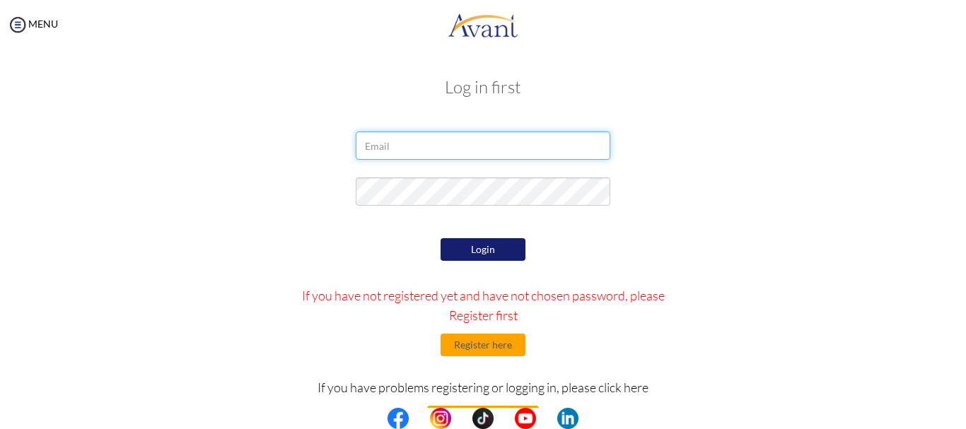
click at [400, 146] on input "email" at bounding box center [483, 146] width 255 height 28
type input "awinoadrian@gmail.com"
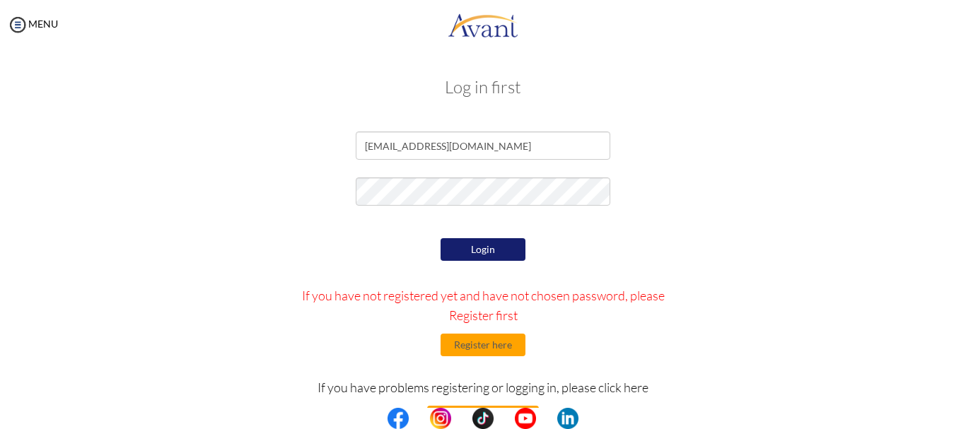
click at [498, 254] on button "Login" at bounding box center [483, 249] width 85 height 23
click at [958, 410] on center at bounding box center [483, 418] width 966 height 21
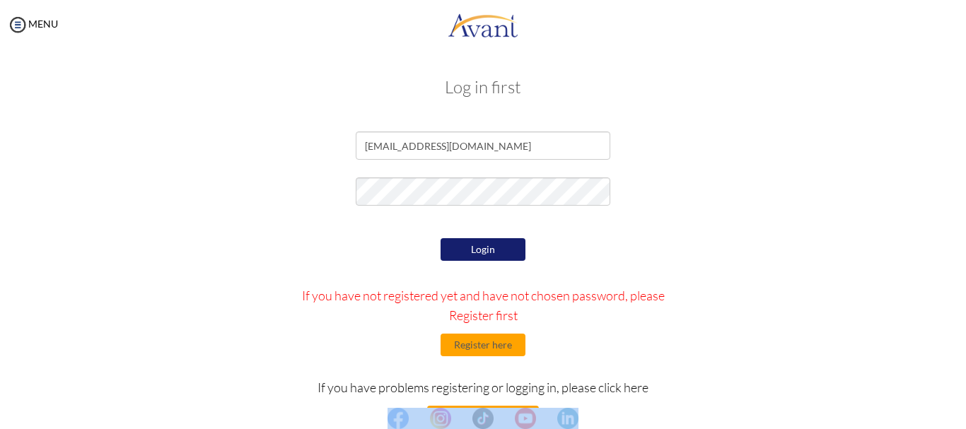
click at [958, 410] on center at bounding box center [483, 418] width 966 height 21
click at [957, 420] on center at bounding box center [483, 418] width 966 height 21
click at [963, 424] on center at bounding box center [483, 418] width 966 height 21
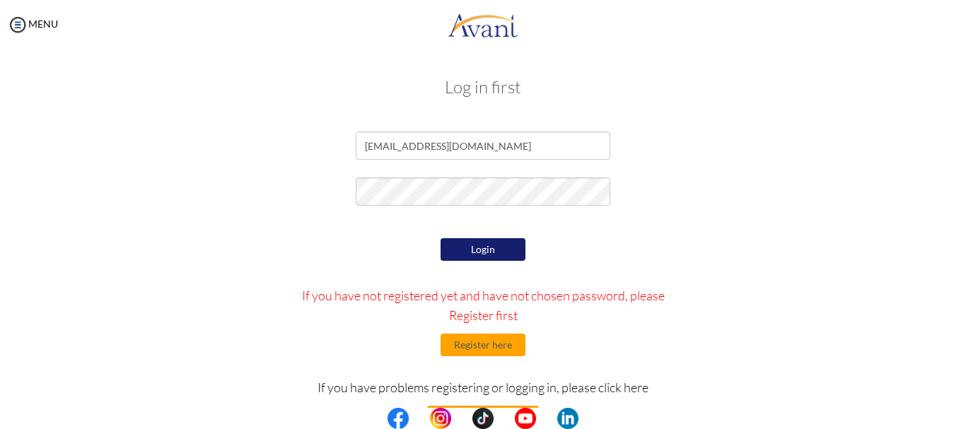
click at [963, 424] on center at bounding box center [483, 418] width 966 height 21
click at [961, 424] on center at bounding box center [483, 418] width 966 height 21
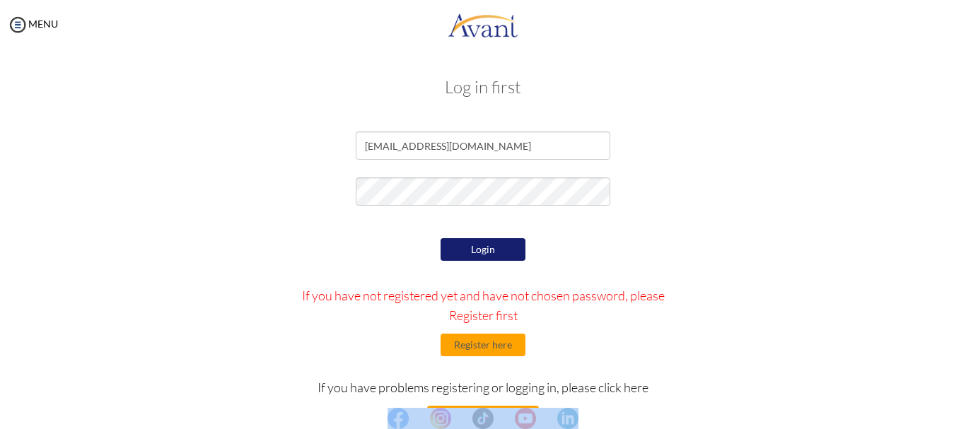
click at [961, 424] on center at bounding box center [483, 418] width 966 height 21
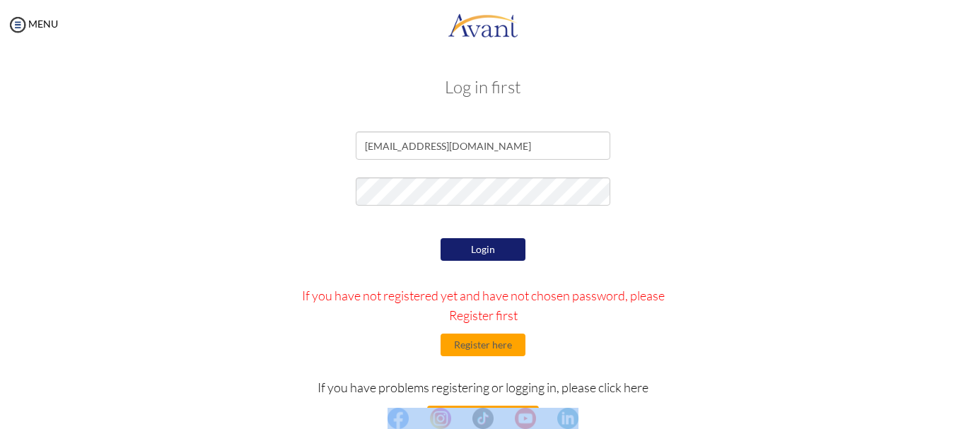
click at [961, 424] on center at bounding box center [483, 418] width 966 height 21
click at [966, 422] on center at bounding box center [483, 418] width 966 height 21
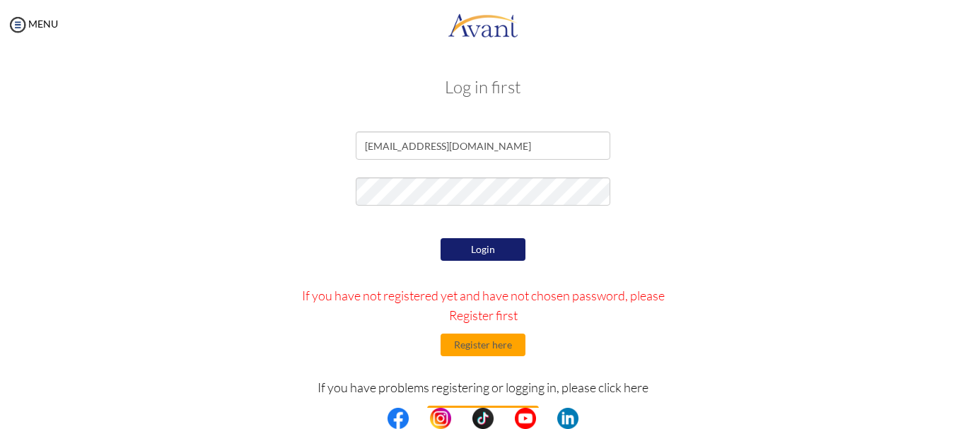
click at [966, 422] on center at bounding box center [483, 418] width 966 height 21
click at [966, 421] on center at bounding box center [483, 418] width 966 height 21
click at [961, 420] on center at bounding box center [483, 418] width 966 height 21
click at [959, 423] on center at bounding box center [483, 418] width 966 height 21
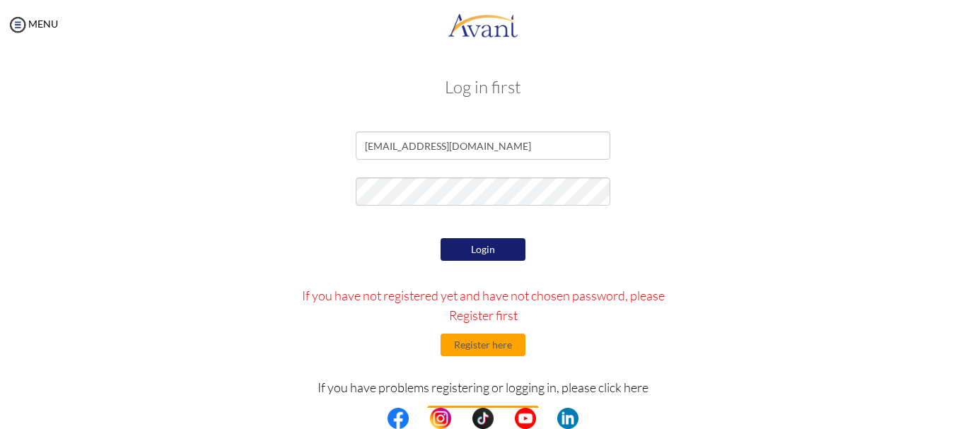
click at [959, 423] on center at bounding box center [483, 418] width 966 height 21
click at [959, 422] on center at bounding box center [483, 418] width 966 height 21
click at [966, 422] on center at bounding box center [483, 418] width 966 height 21
click at [468, 247] on button "Login" at bounding box center [483, 249] width 85 height 23
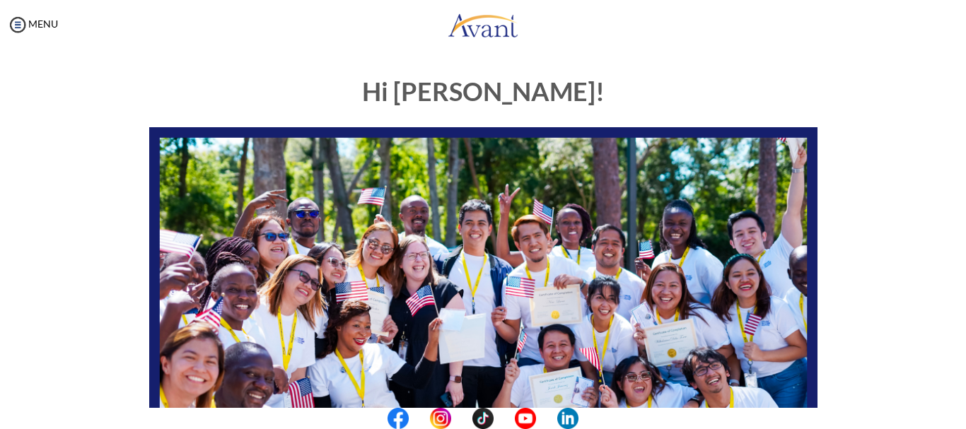
scroll to position [357, 0]
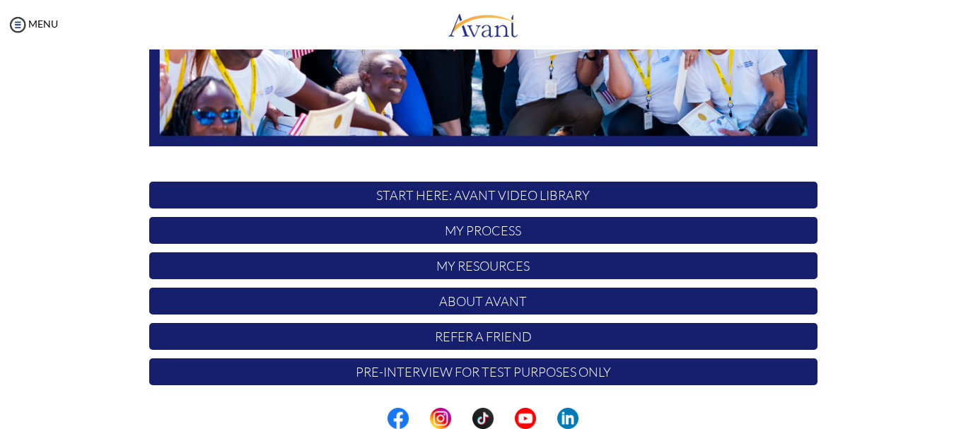
click at [525, 191] on p "START HERE: Avant Video Library" at bounding box center [483, 195] width 669 height 27
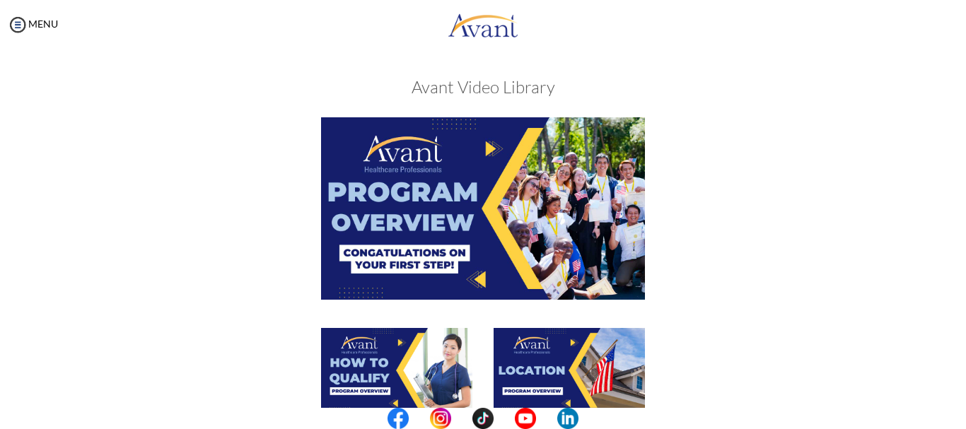
scroll to position [376, 0]
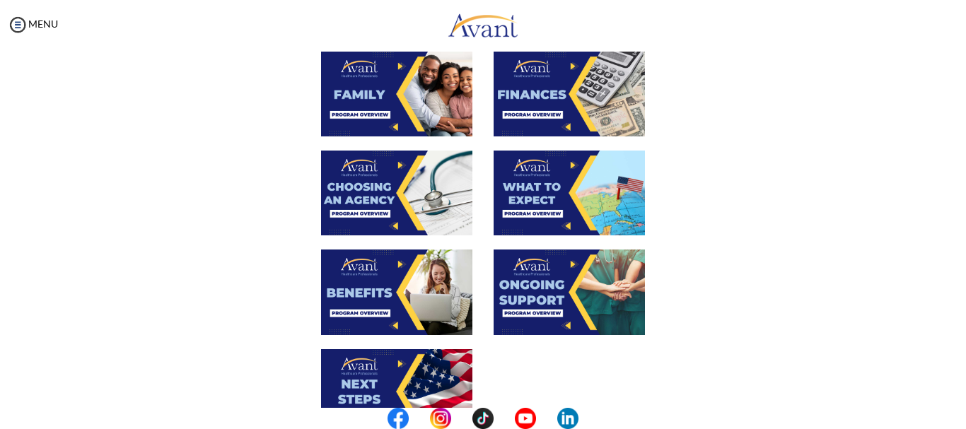
click at [964, 413] on center at bounding box center [483, 418] width 966 height 21
click at [964, 422] on center at bounding box center [483, 418] width 966 height 21
click at [961, 421] on center at bounding box center [483, 418] width 966 height 21
click at [959, 419] on center at bounding box center [483, 418] width 966 height 21
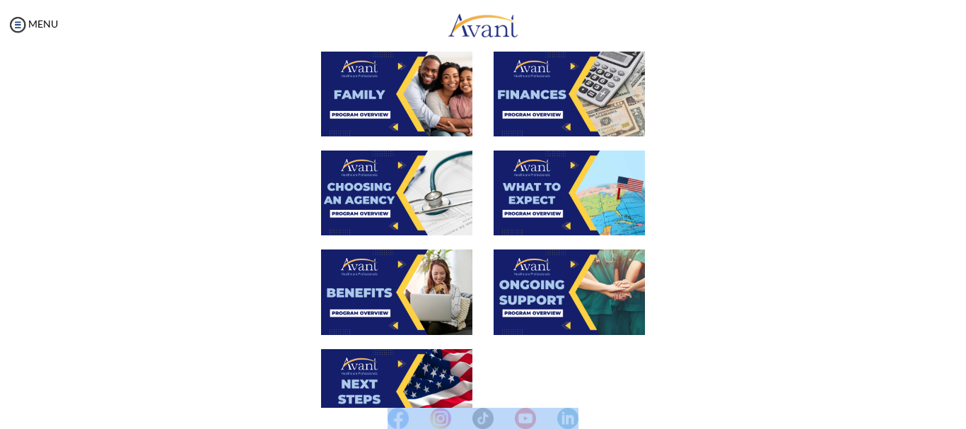
click at [959, 419] on center at bounding box center [483, 418] width 966 height 21
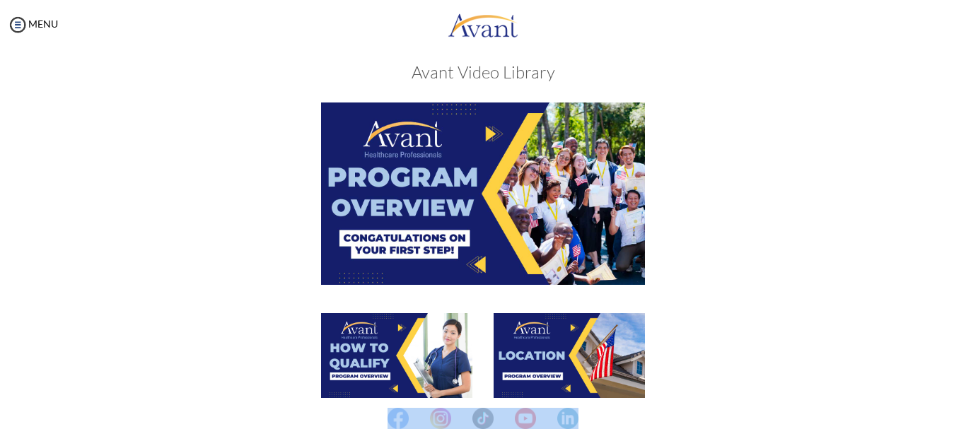
scroll to position [0, 0]
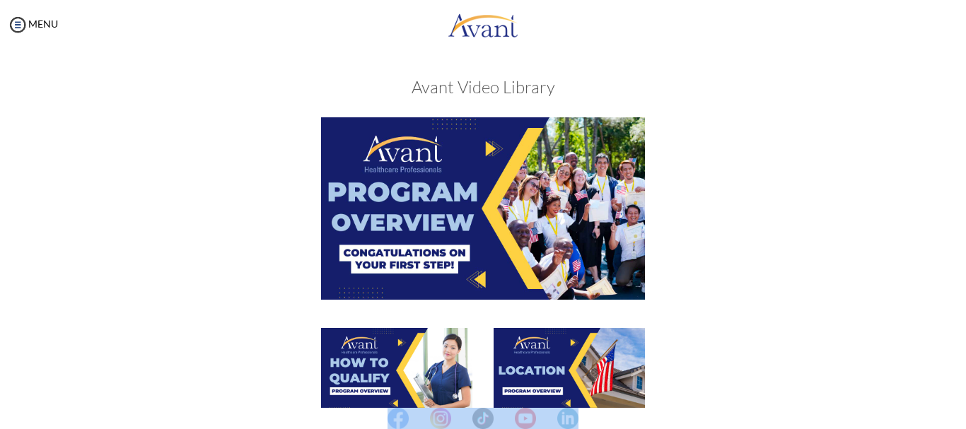
click at [489, 221] on img at bounding box center [483, 208] width 324 height 182
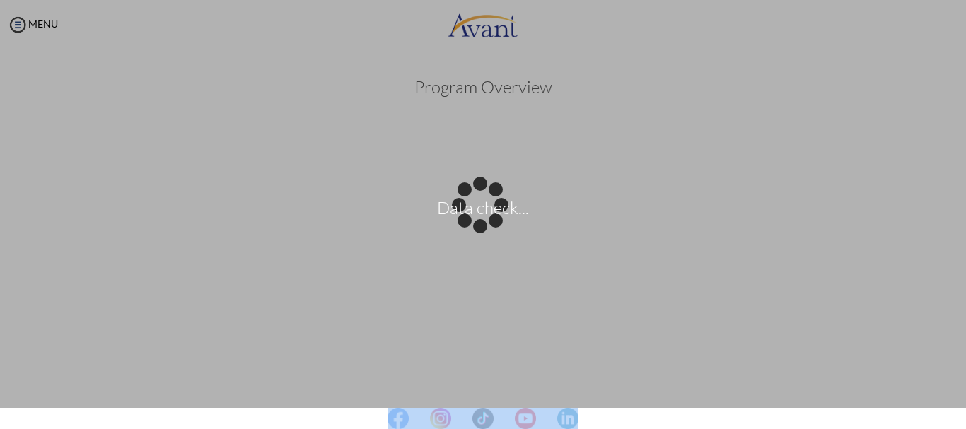
click at [966, 422] on center at bounding box center [483, 418] width 966 height 21
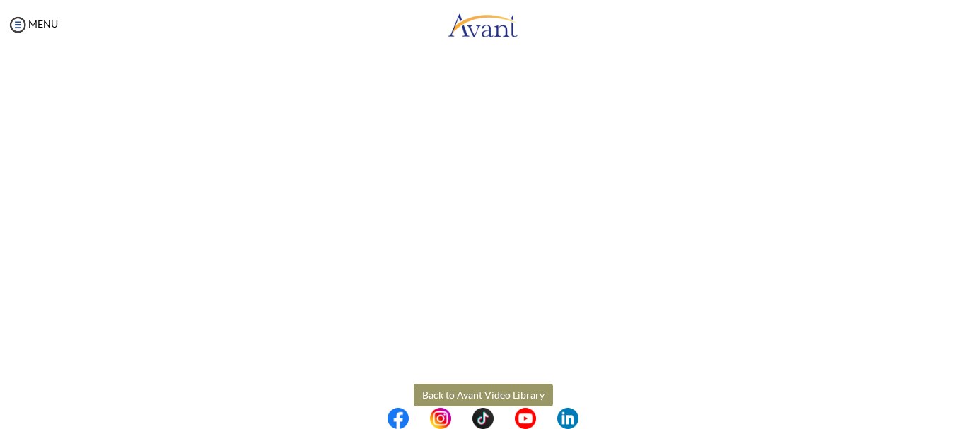
scroll to position [267, 0]
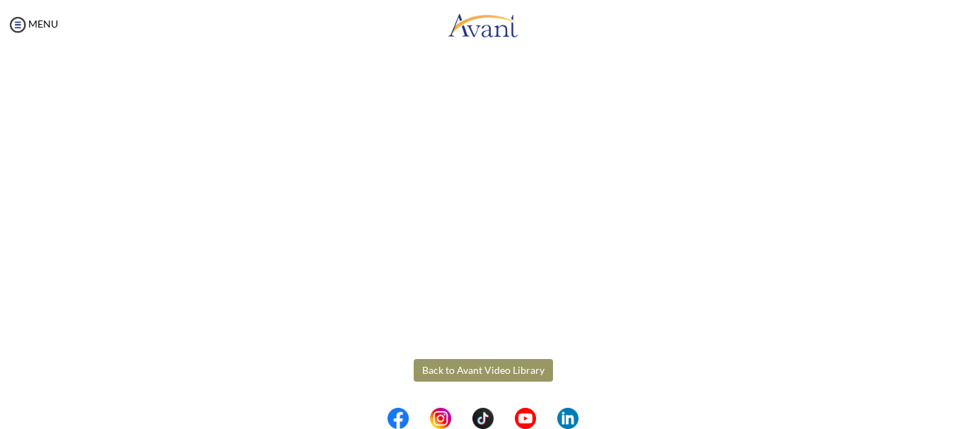
click at [499, 368] on button "Back to Avant Video Library" at bounding box center [483, 370] width 139 height 23
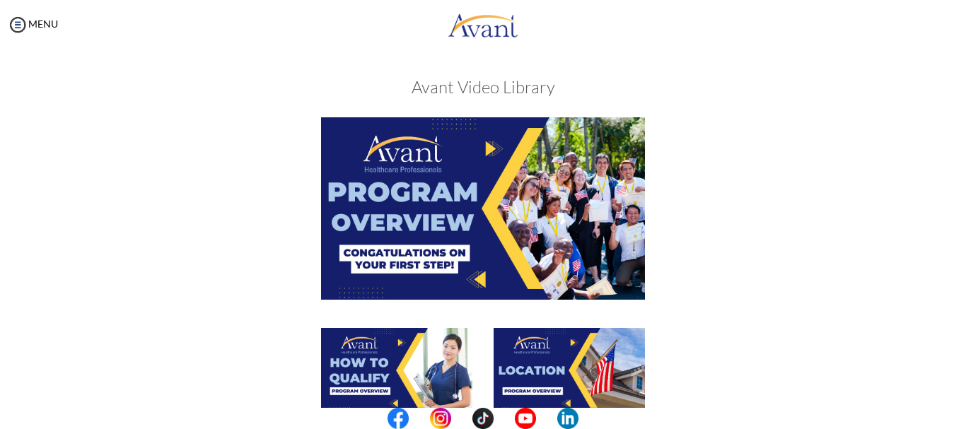
click at [408, 371] on img at bounding box center [396, 370] width 151 height 85
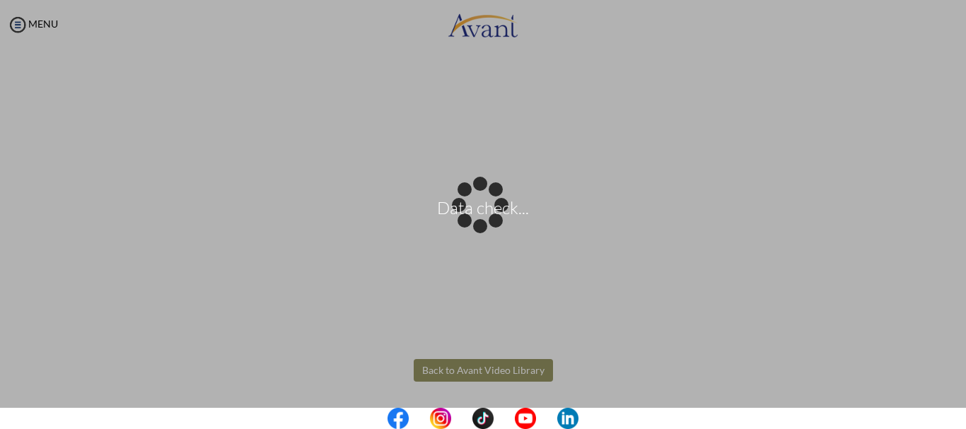
click at [513, 369] on body "Data check... Maintenance break. Please come back in 2 hours. MENU My Status Wh…" at bounding box center [483, 214] width 966 height 429
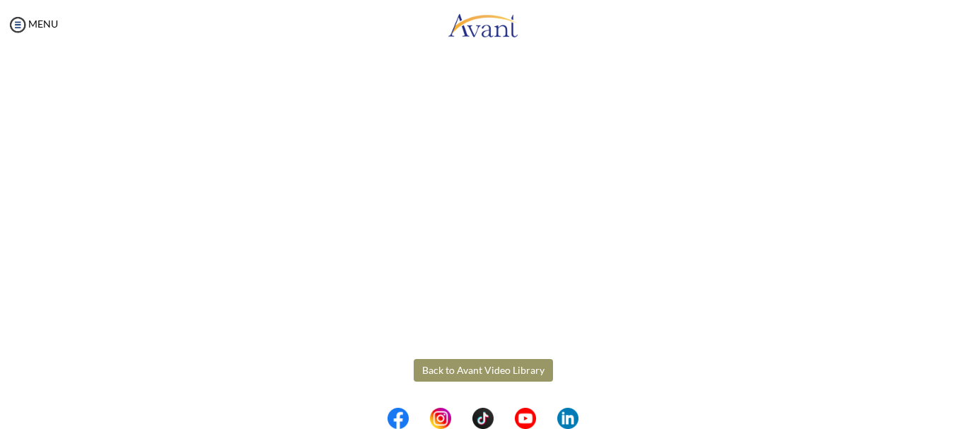
click at [515, 369] on button "Back to Avant Video Library" at bounding box center [483, 370] width 139 height 23
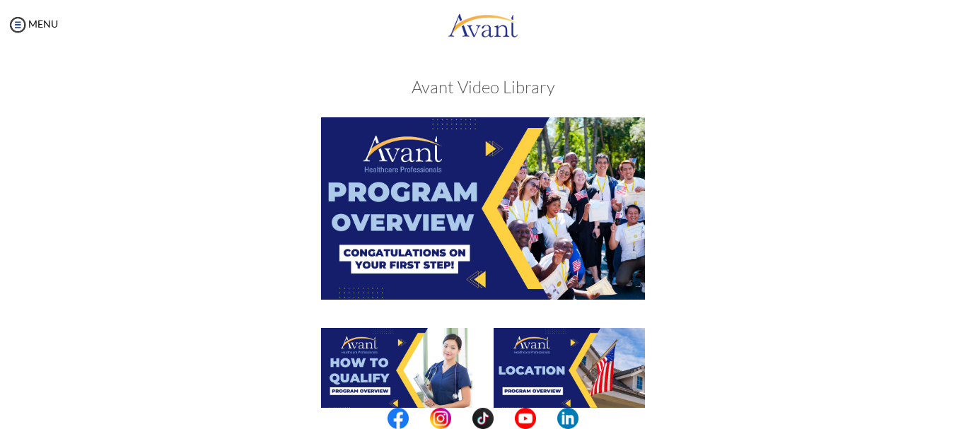
click at [458, 231] on img at bounding box center [483, 208] width 324 height 182
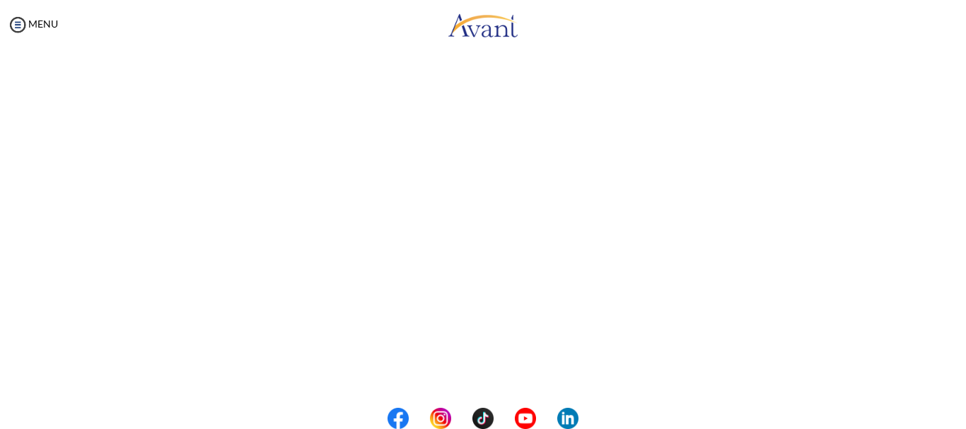
scroll to position [267, 0]
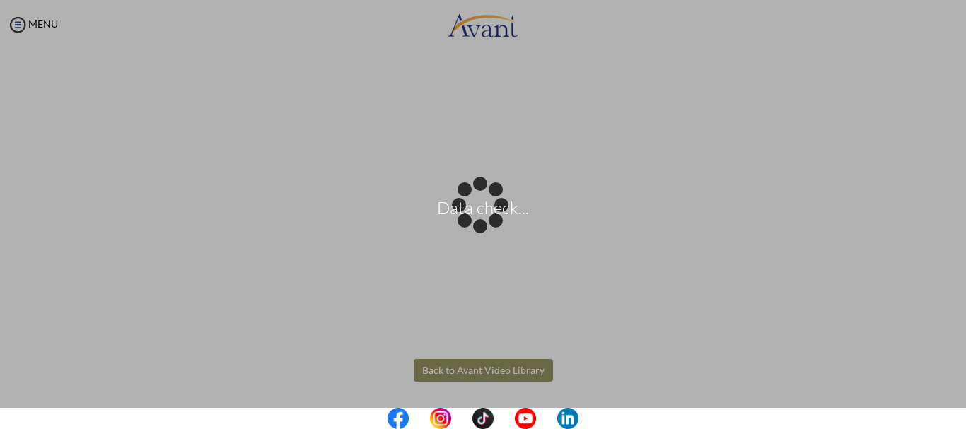
click at [482, 371] on body "Data check... Maintenance break. Please come back in 2 hours. MENU My Status Wh…" at bounding box center [483, 214] width 966 height 429
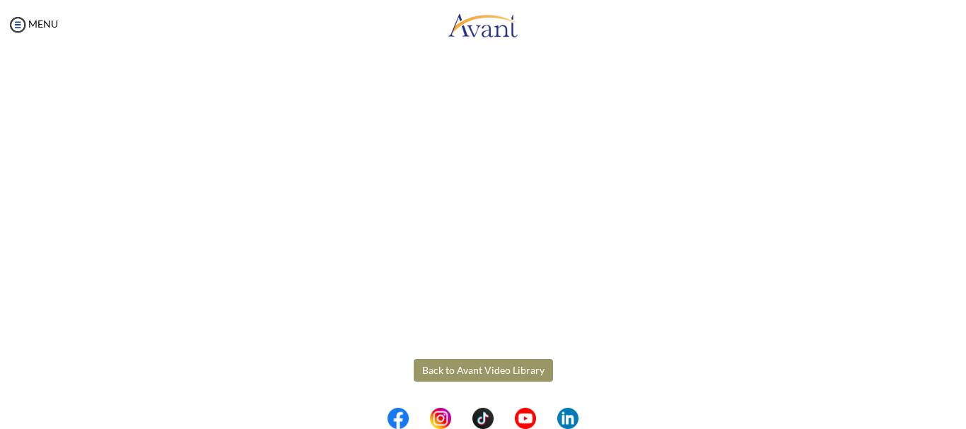
click at [431, 366] on button "Back to Avant Video Library" at bounding box center [483, 370] width 139 height 23
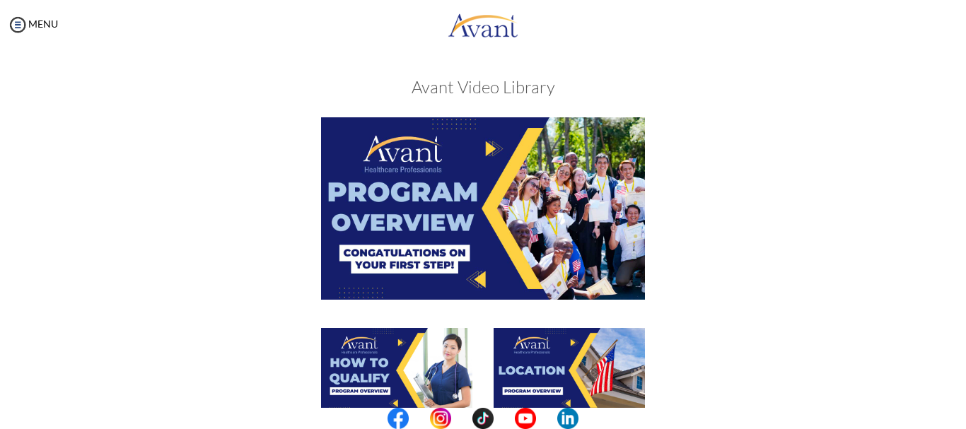
click at [961, 408] on center at bounding box center [483, 418] width 966 height 21
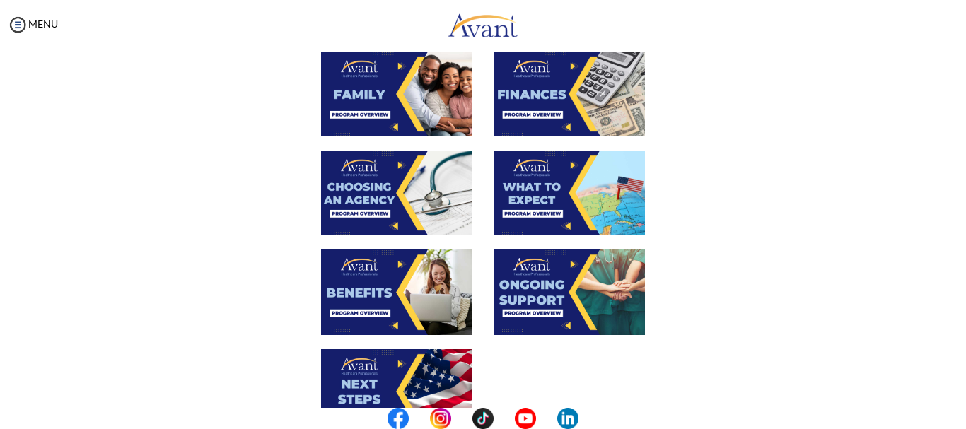
scroll to position [0, 0]
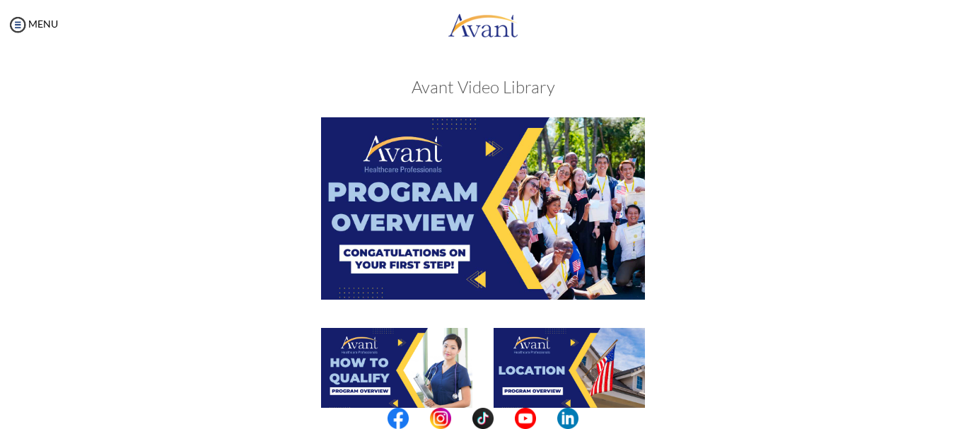
click at [379, 347] on img at bounding box center [396, 370] width 151 height 85
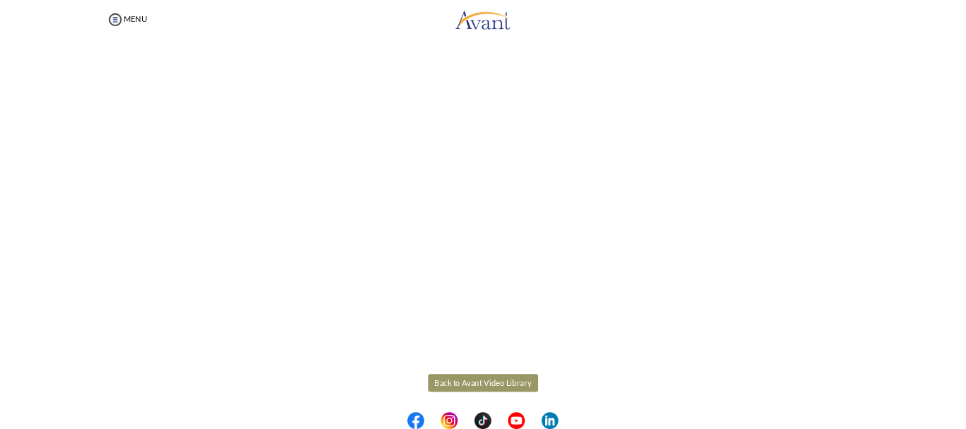
scroll to position [267, 0]
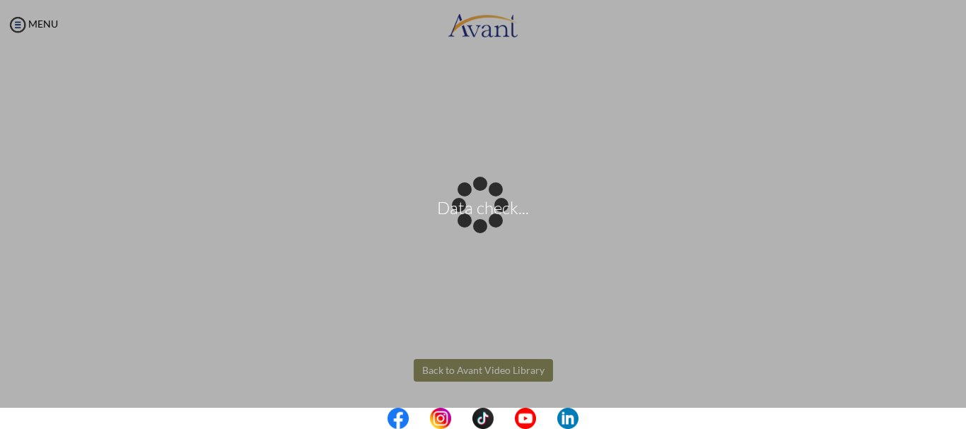
click at [493, 374] on body "Data check... Maintenance break. Please come back in 2 hours. MENU My Status Wh…" at bounding box center [483, 214] width 966 height 429
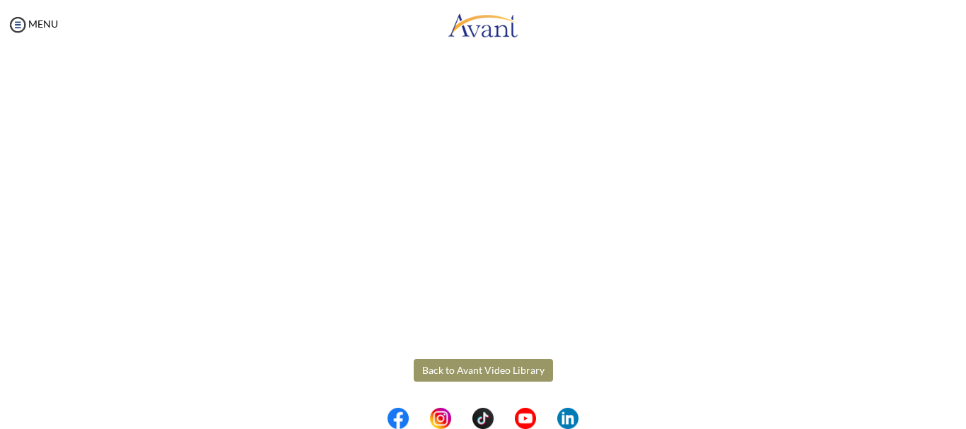
click at [508, 366] on button "Back to Avant Video Library" at bounding box center [483, 370] width 139 height 23
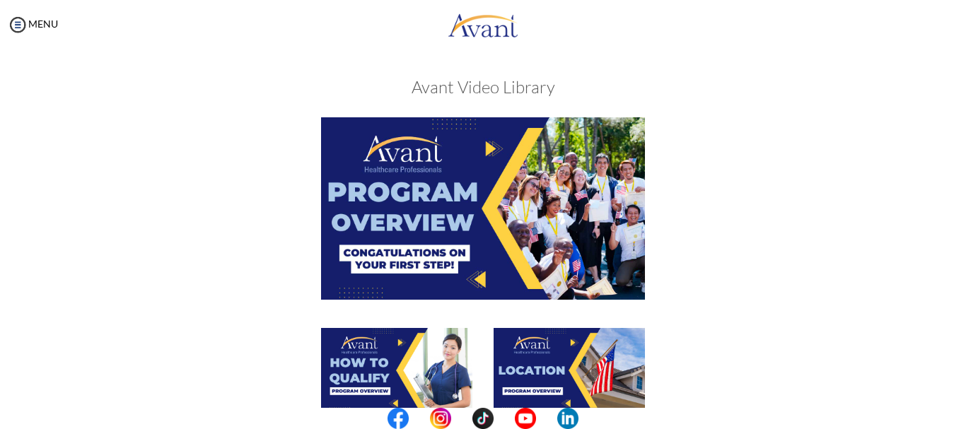
click at [534, 367] on img at bounding box center [569, 370] width 151 height 85
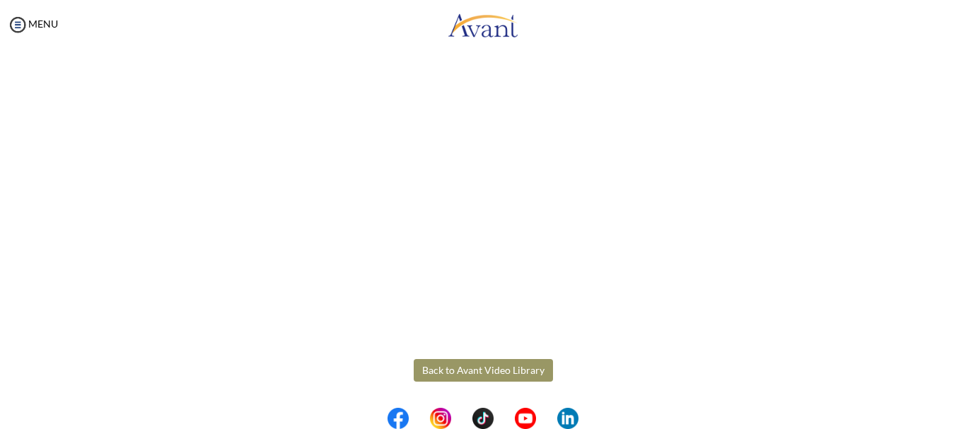
click at [489, 373] on body "Maintenance break. Please come back in 2 hours. MENU My Status What is the next…" at bounding box center [483, 214] width 966 height 429
click at [461, 374] on button "Back to Avant Video Library" at bounding box center [483, 370] width 139 height 23
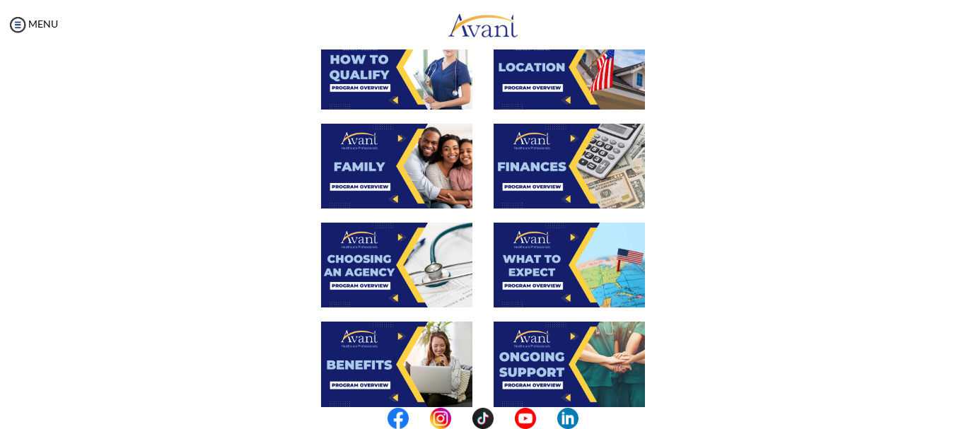
scroll to position [291, 0]
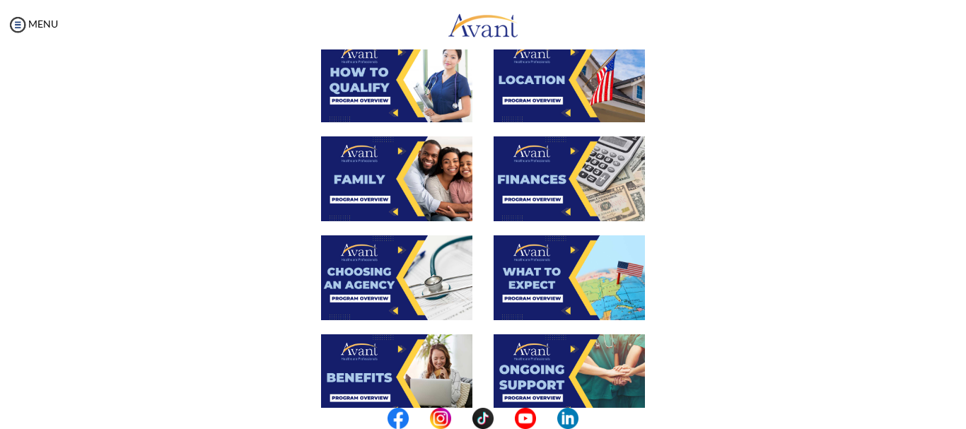
click at [432, 179] on img at bounding box center [396, 179] width 151 height 85
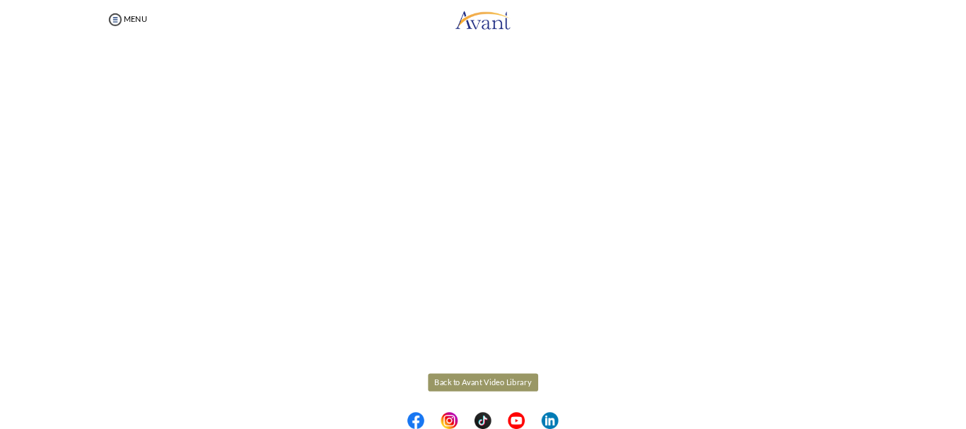
scroll to position [376, 0]
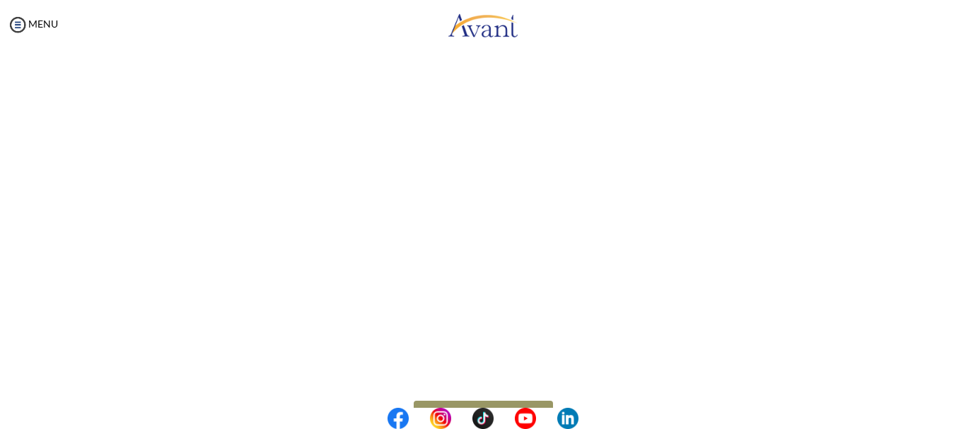
click at [961, 422] on center at bounding box center [483, 418] width 966 height 21
click at [964, 411] on center at bounding box center [483, 418] width 966 height 21
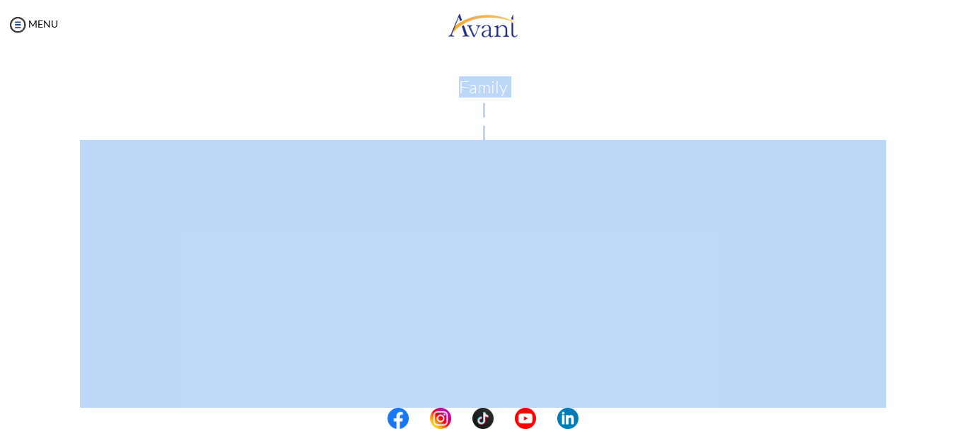
drag, startPoint x: 964, startPoint y: 411, endPoint x: 961, endPoint y: 320, distance: 91.3
click at [961, 320] on body "Maintenance break. Please come back in 2 hours. MENU My Status What is the next…" at bounding box center [483, 214] width 966 height 429
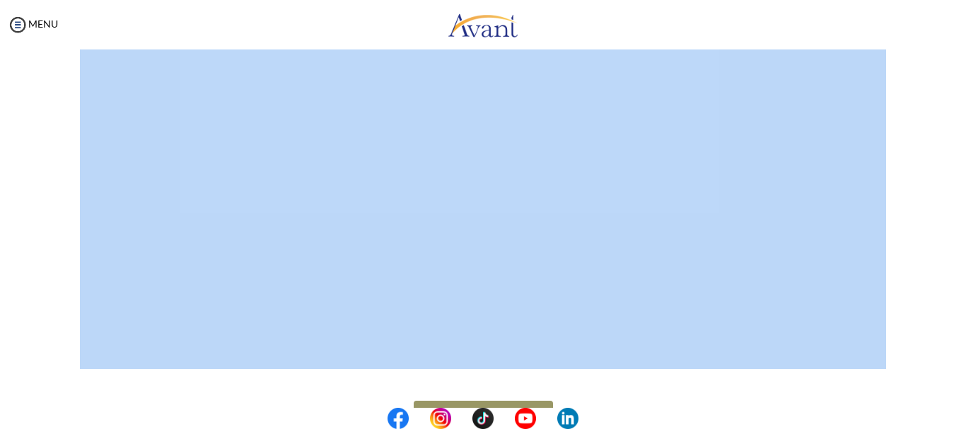
click at [962, 417] on center at bounding box center [483, 418] width 966 height 21
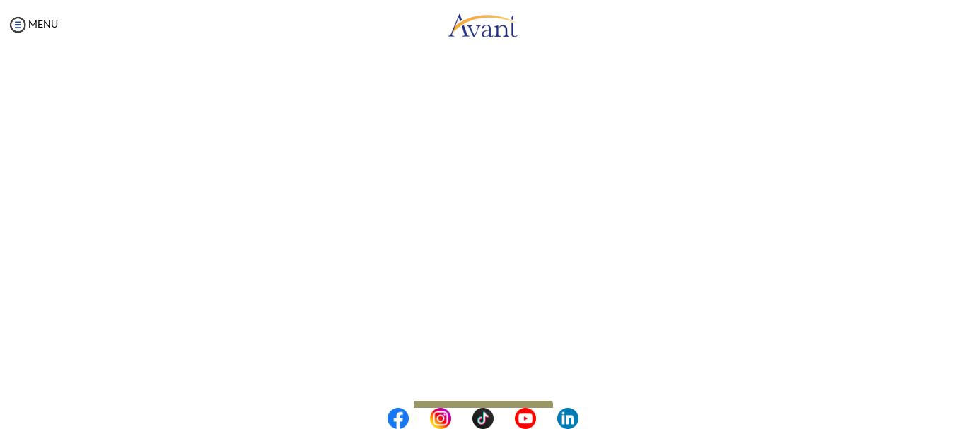
click at [962, 417] on center at bounding box center [483, 418] width 966 height 21
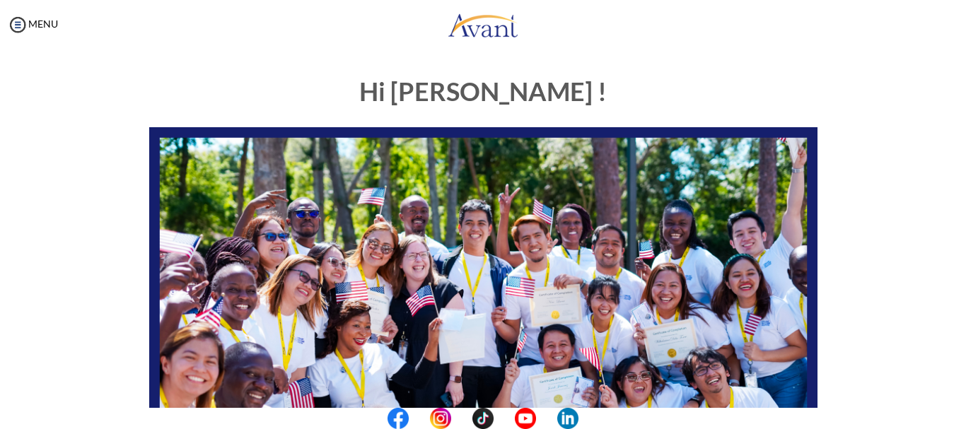
scroll to position [357, 0]
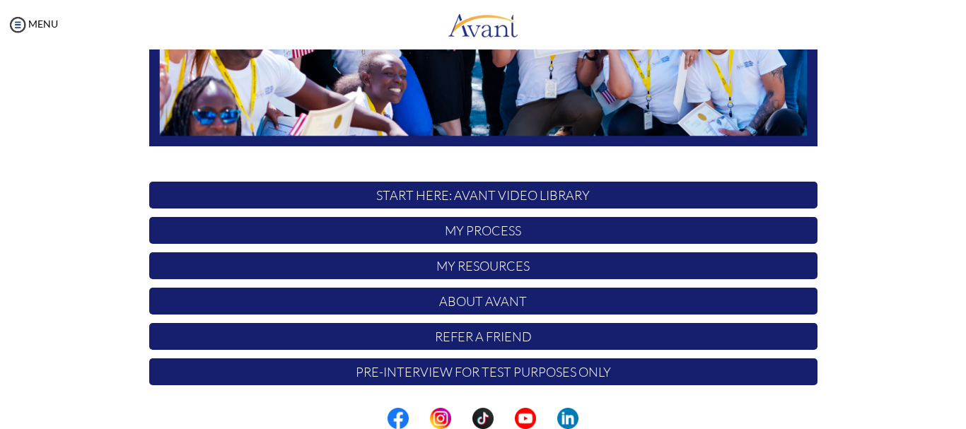
click at [658, 188] on p "START HERE: Avant Video Library" at bounding box center [483, 195] width 669 height 27
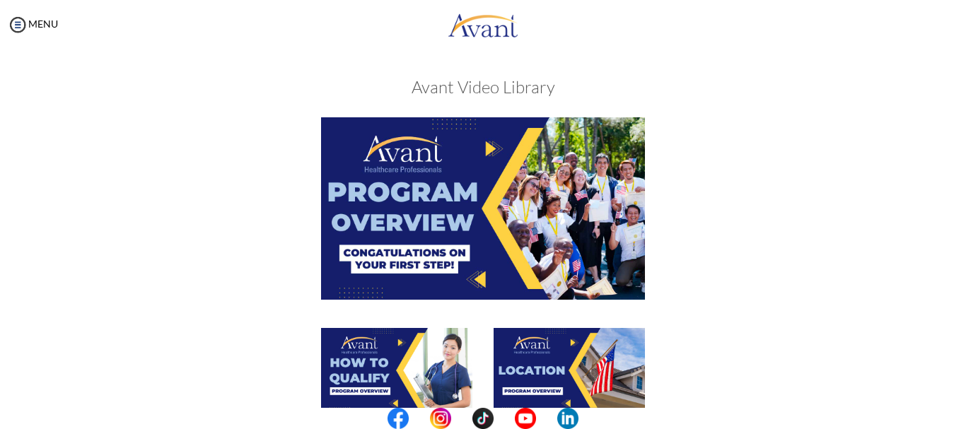
scroll to position [376, 0]
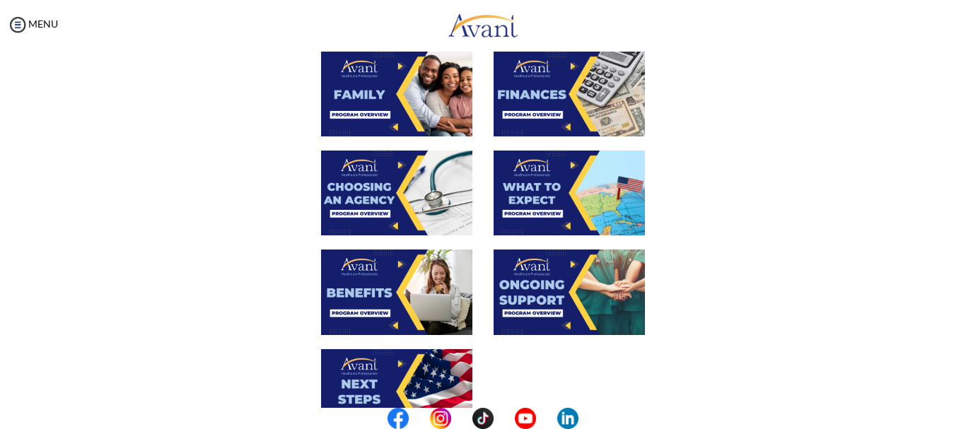
click at [544, 100] on img at bounding box center [569, 94] width 151 height 85
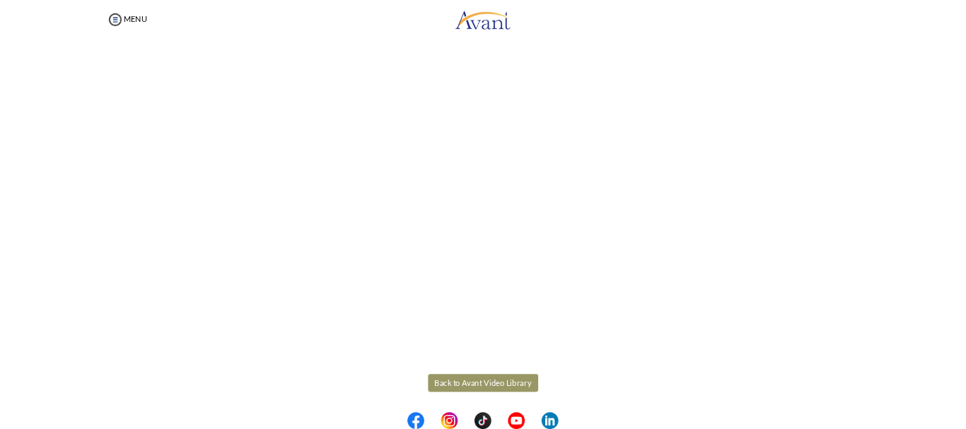
scroll to position [267, 0]
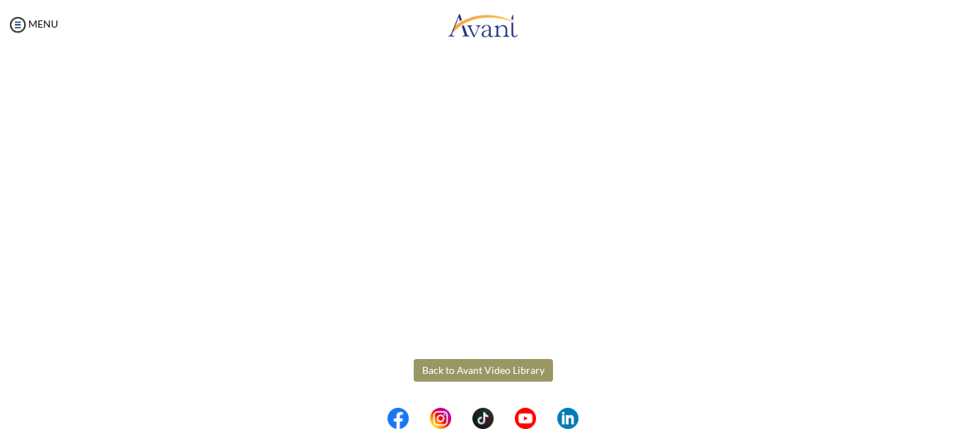
click at [478, 366] on body "Maintenance break. Please come back in 2 hours. MENU My Status What is the next…" at bounding box center [483, 214] width 966 height 429
click at [480, 370] on button "Back to Avant Video Library" at bounding box center [483, 370] width 139 height 23
click at [480, 370] on div "My Status What is the next step? We would like you to watch the introductory vi…" at bounding box center [483, 264] width 966 height 429
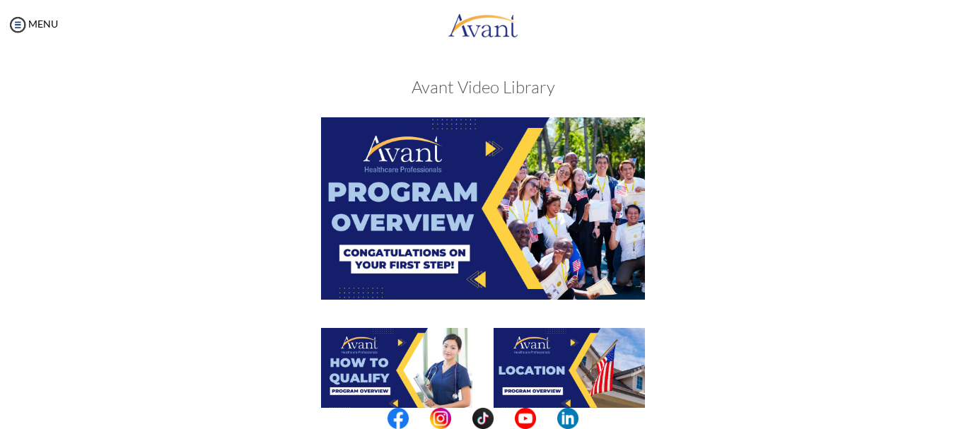
scroll to position [376, 0]
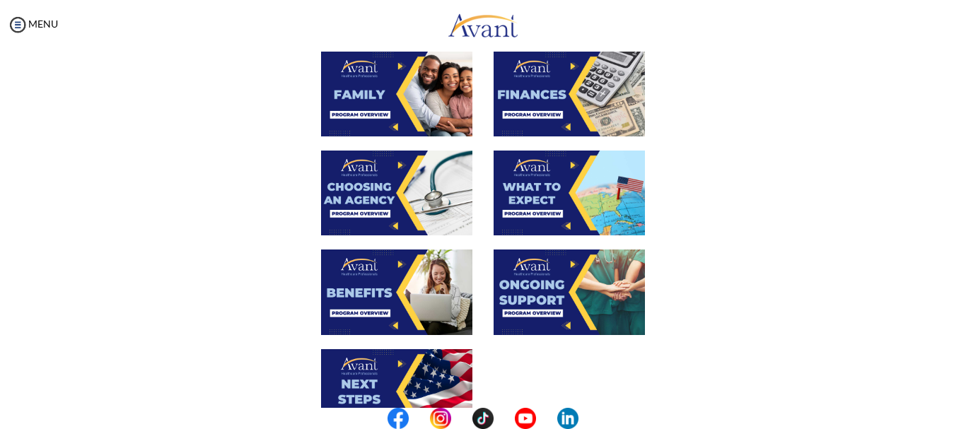
click at [367, 163] on img at bounding box center [396, 193] width 151 height 85
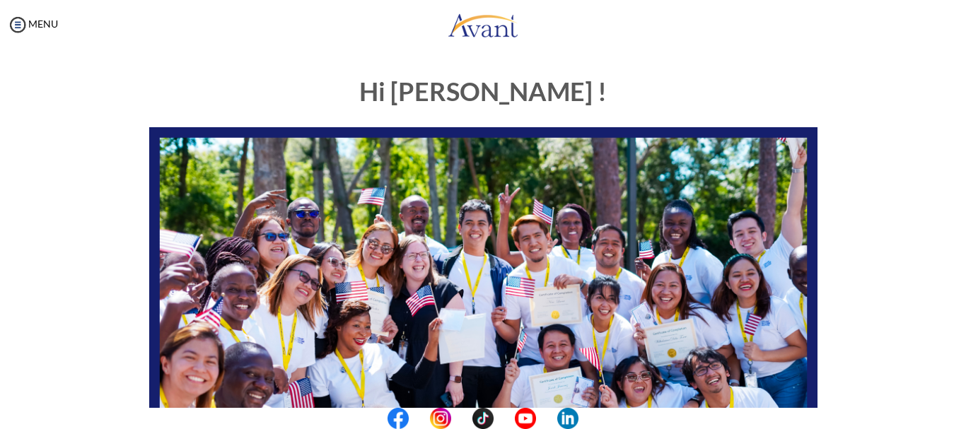
scroll to position [357, 0]
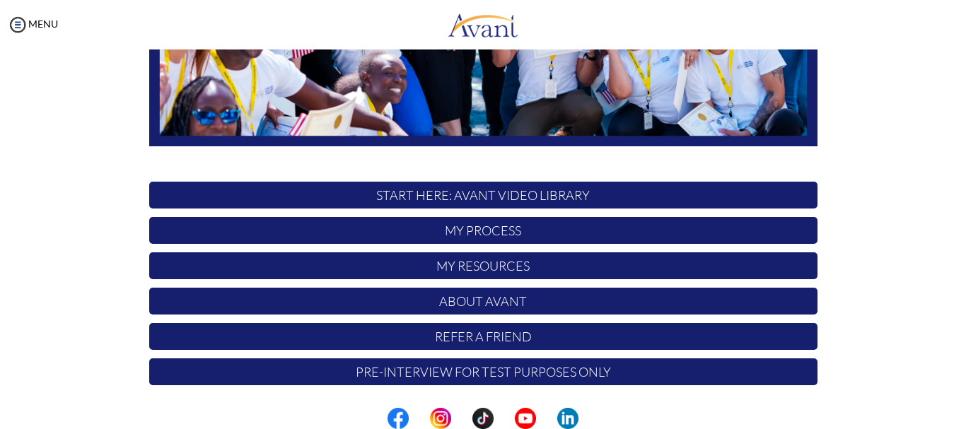
click at [730, 197] on p "START HERE: Avant Video Library" at bounding box center [483, 195] width 669 height 27
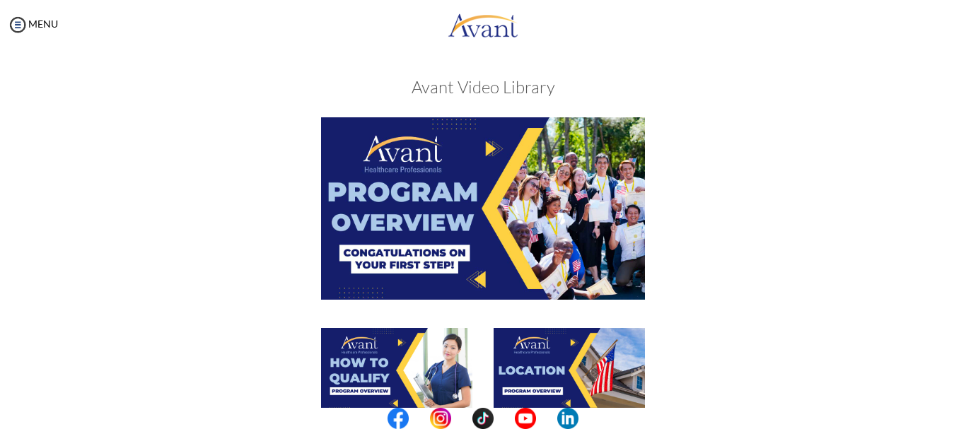
scroll to position [376, 0]
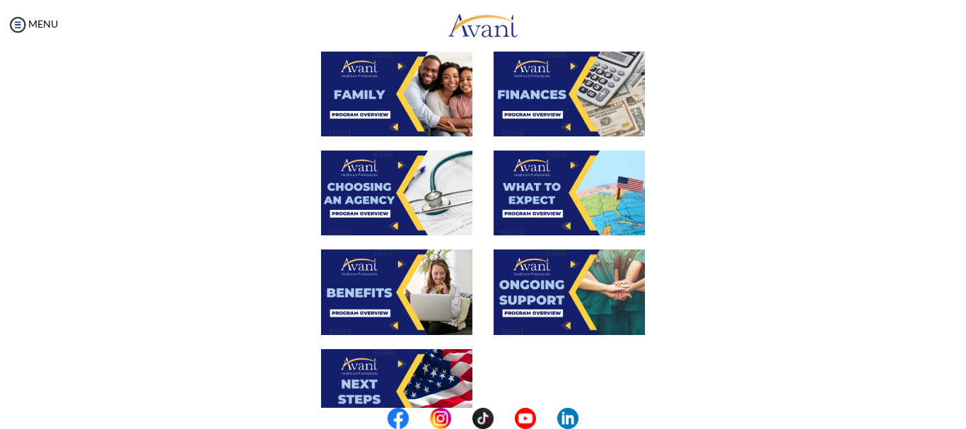
click at [520, 176] on img at bounding box center [569, 193] width 151 height 85
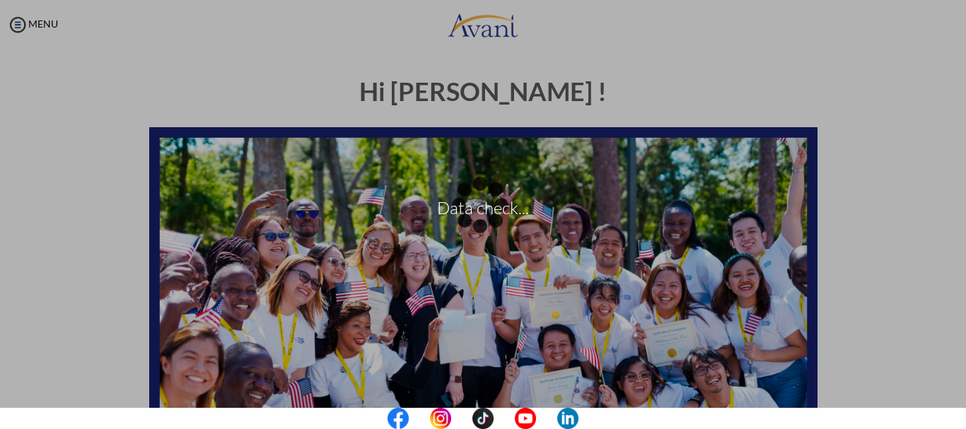
scroll to position [357, 0]
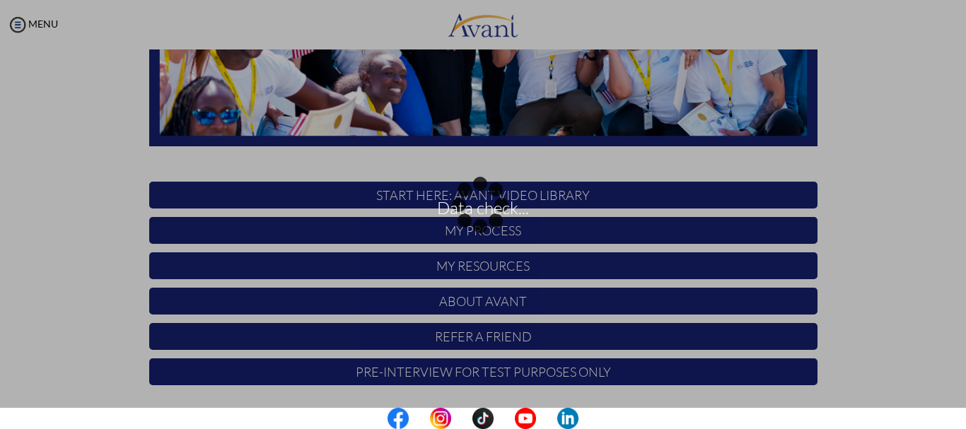
click at [493, 225] on div "Data check..." at bounding box center [483, 215] width 20 height 20
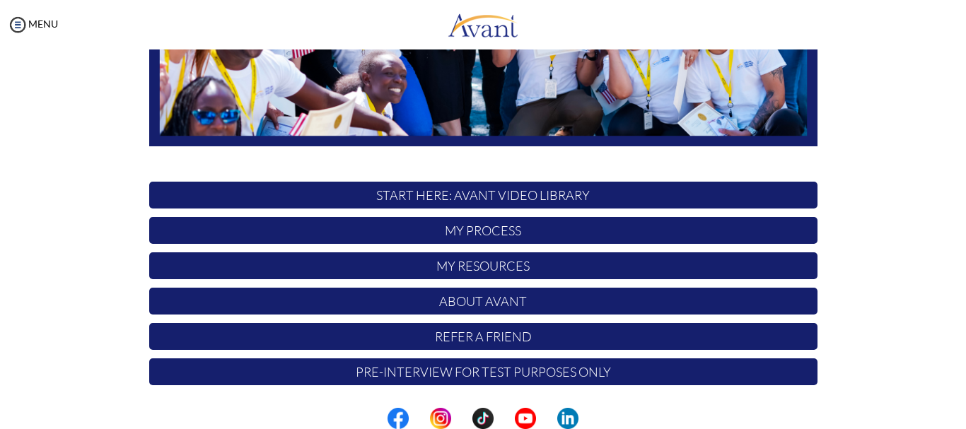
click at [606, 197] on p "START HERE: Avant Video Library" at bounding box center [483, 195] width 669 height 27
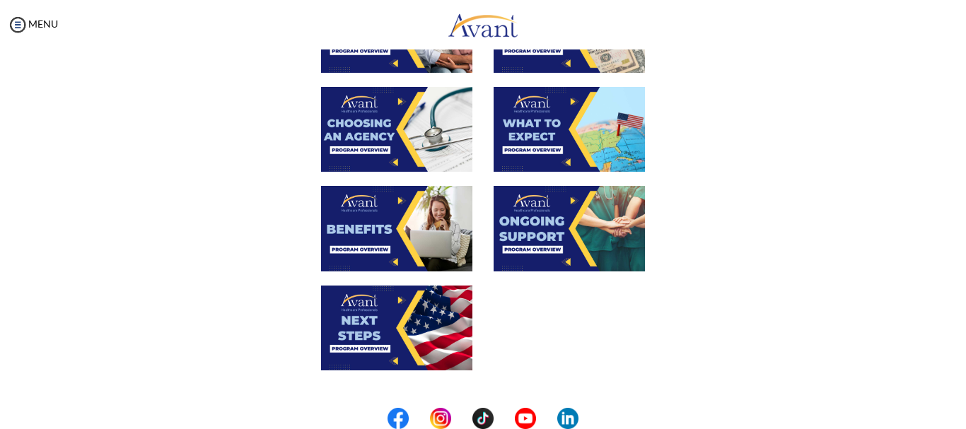
scroll to position [430, 0]
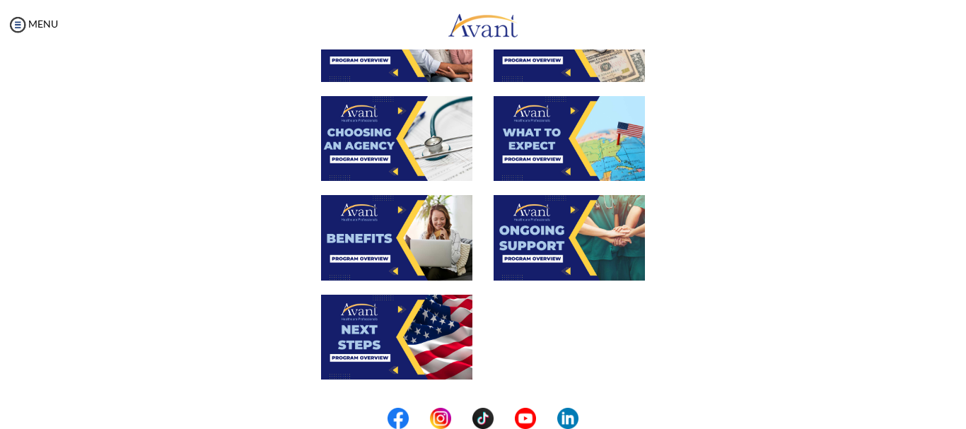
click at [409, 224] on img at bounding box center [396, 237] width 151 height 85
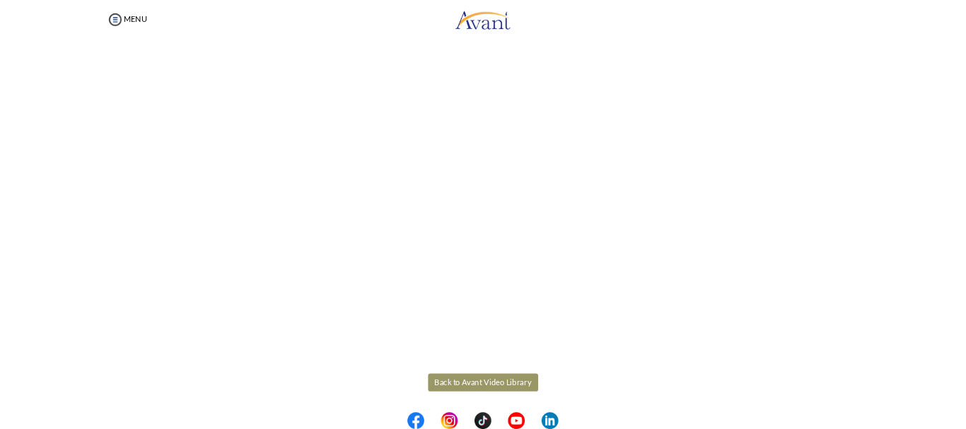
scroll to position [376, 0]
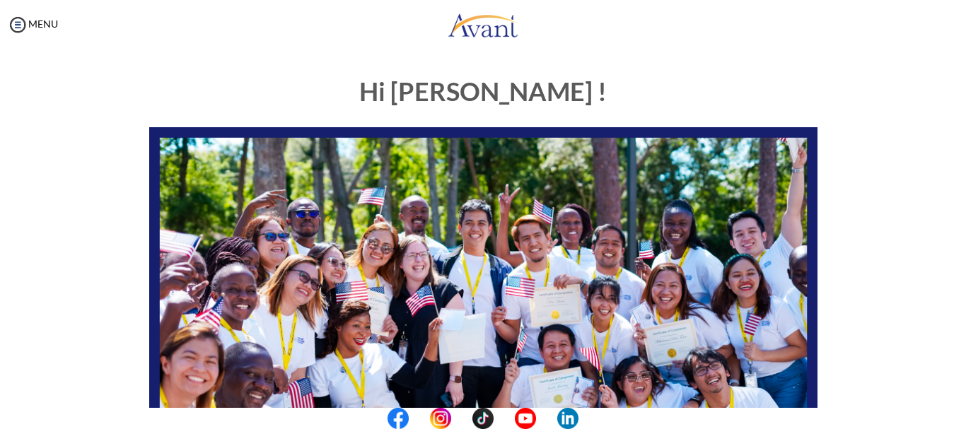
scroll to position [357, 0]
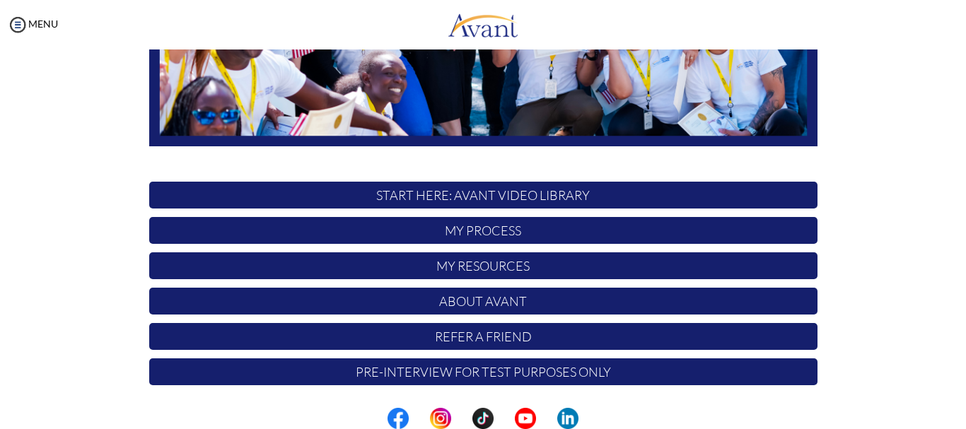
click at [615, 200] on p "START HERE: Avant Video Library" at bounding box center [483, 195] width 669 height 27
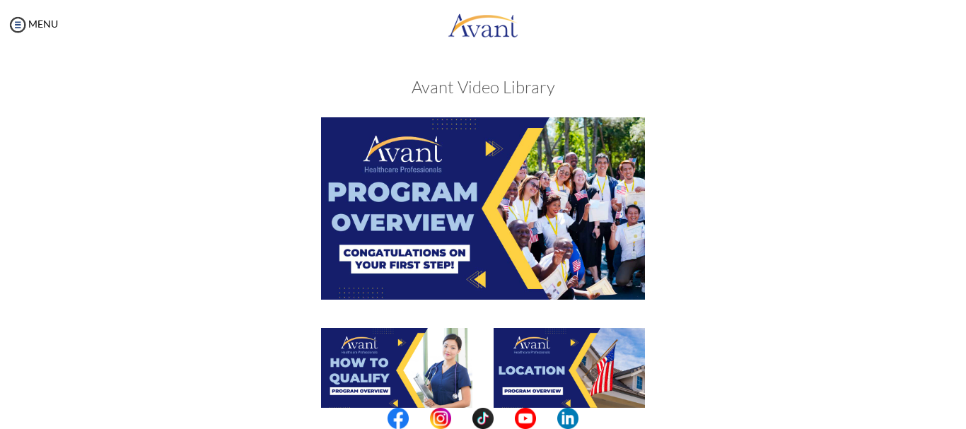
scroll to position [376, 0]
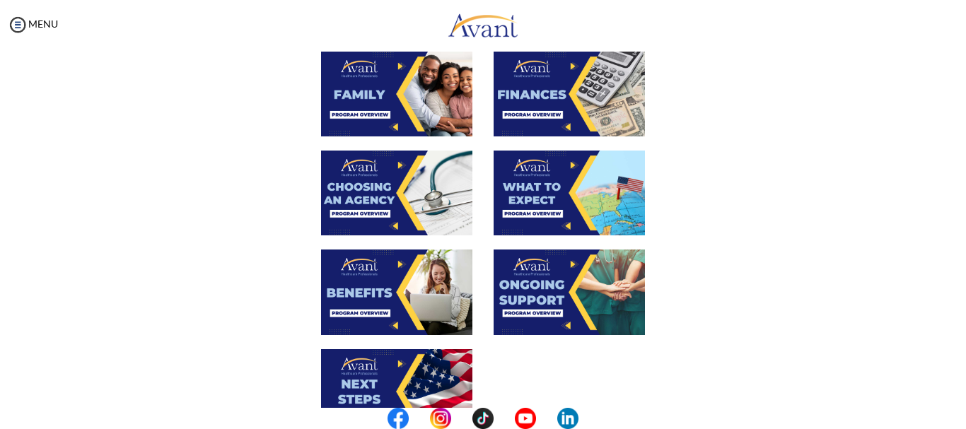
click at [538, 302] on img at bounding box center [569, 292] width 151 height 85
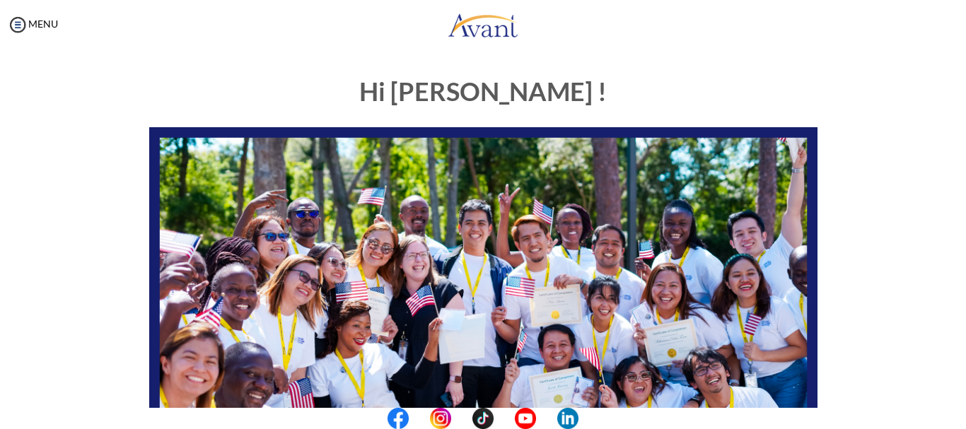
click at [959, 420] on center at bounding box center [483, 418] width 966 height 21
click at [963, 417] on center at bounding box center [483, 418] width 966 height 21
click at [960, 410] on center at bounding box center [483, 418] width 966 height 21
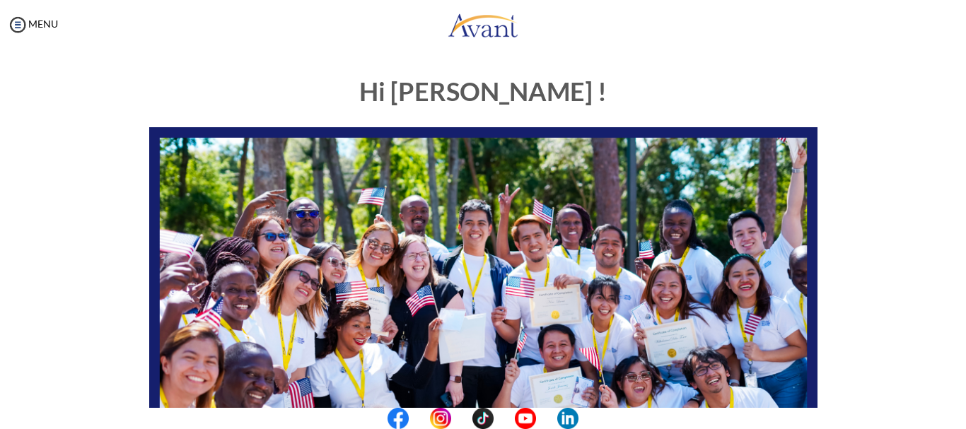
click at [960, 410] on center at bounding box center [483, 418] width 966 height 21
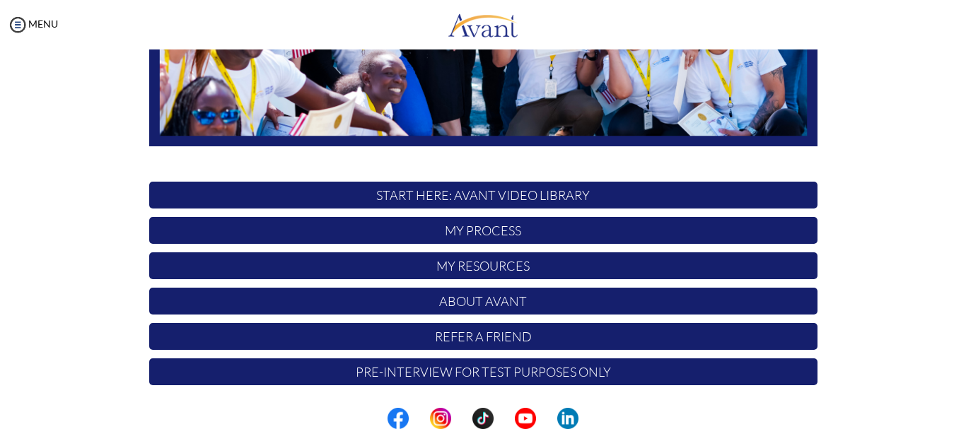
click at [582, 196] on p "START HERE: Avant Video Library" at bounding box center [483, 195] width 669 height 27
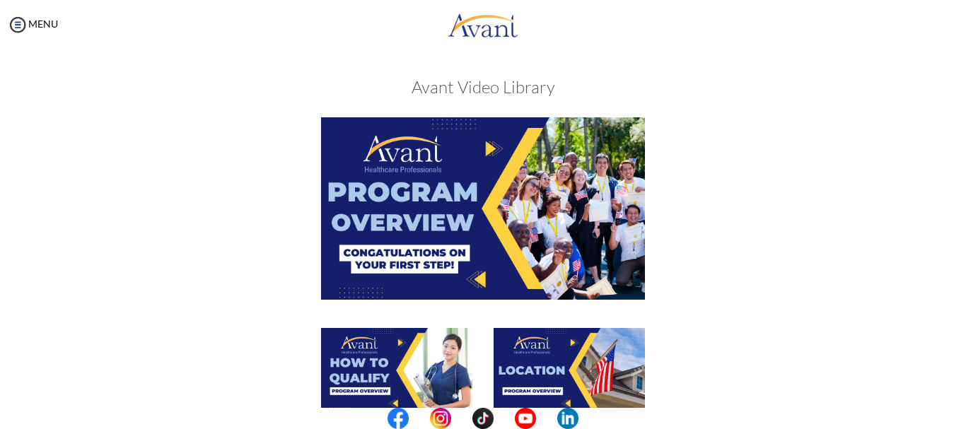
scroll to position [376, 0]
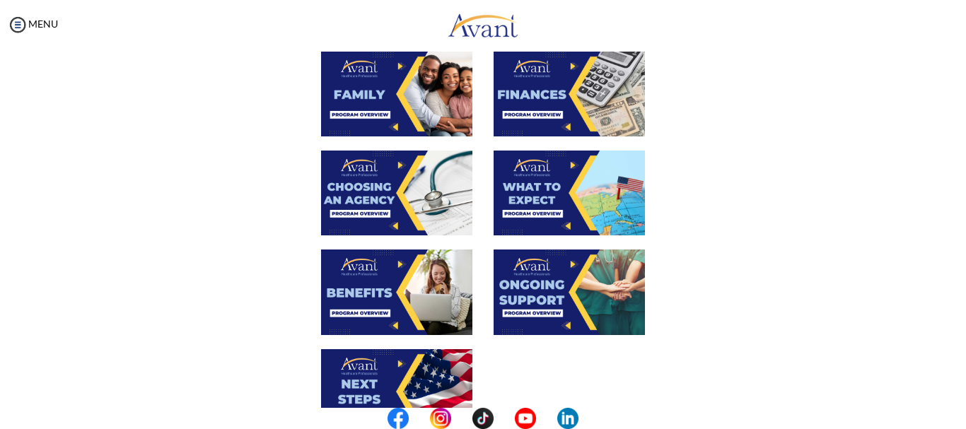
click at [399, 388] on img at bounding box center [396, 391] width 151 height 85
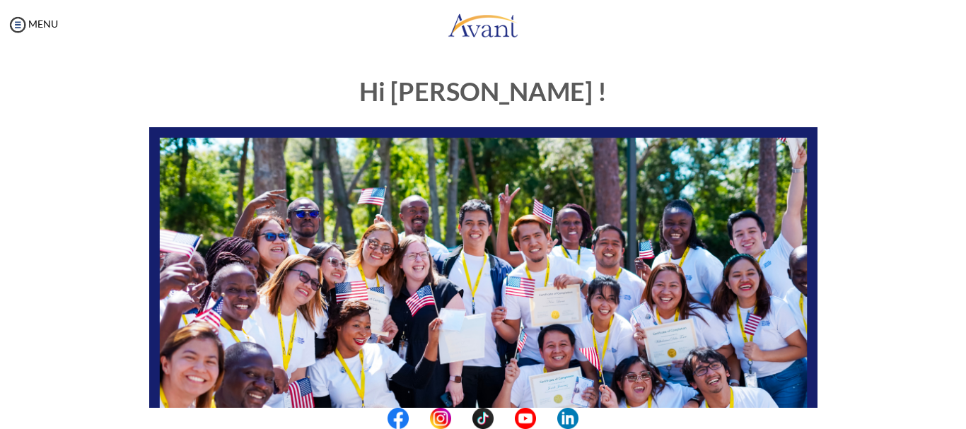
scroll to position [357, 0]
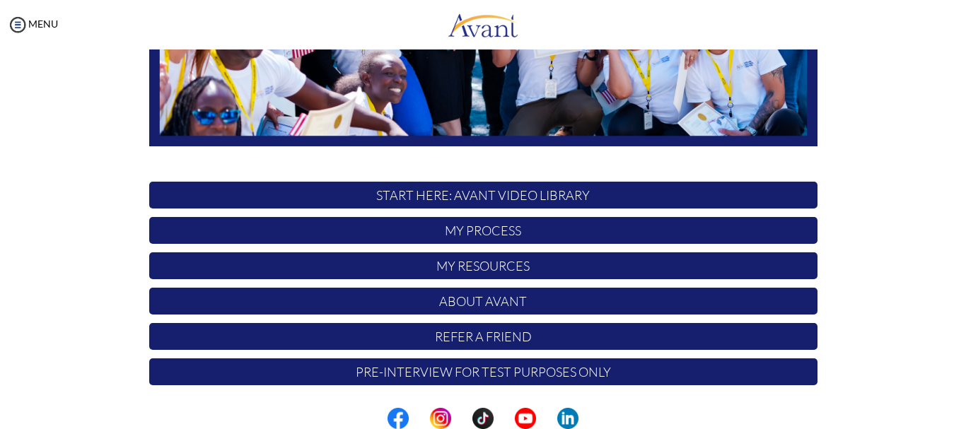
click at [602, 231] on p "My Process" at bounding box center [483, 230] width 669 height 27
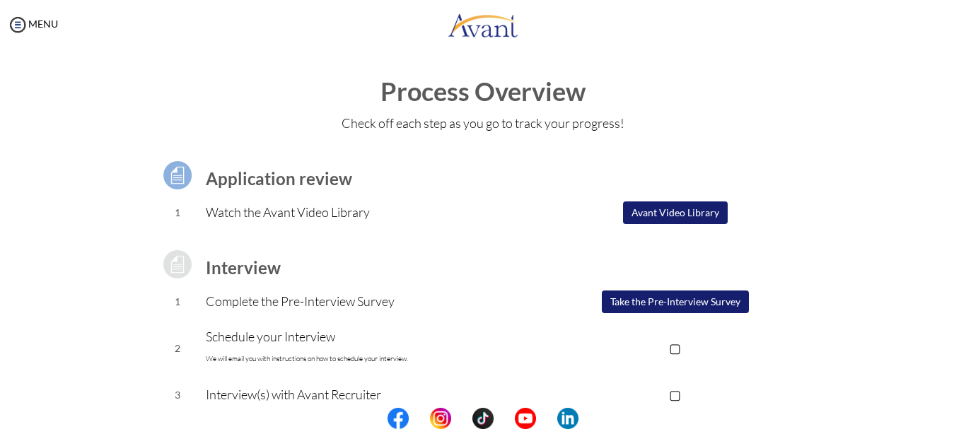
click at [966, 412] on center at bounding box center [483, 418] width 966 height 21
click at [958, 408] on center at bounding box center [483, 418] width 966 height 21
click at [702, 309] on button "Take the Pre-Interview Survey" at bounding box center [675, 302] width 147 height 23
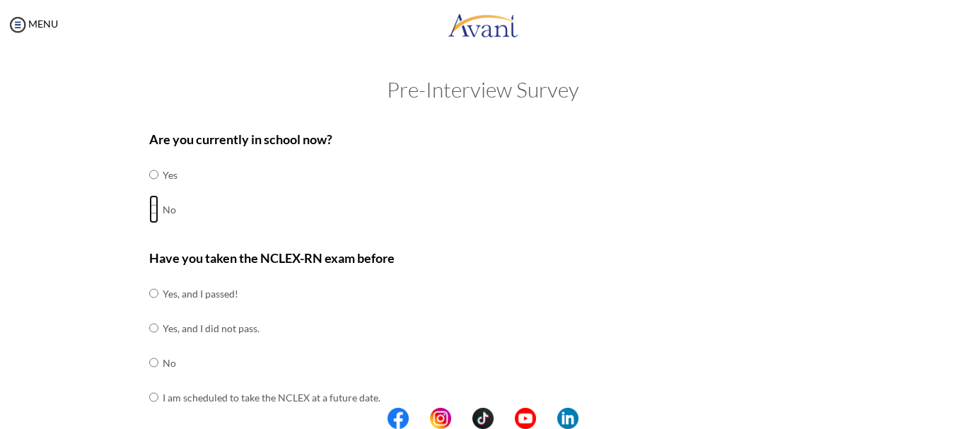
click at [149, 189] on input "radio" at bounding box center [153, 175] width 9 height 28
radio input "true"
click at [149, 308] on input "radio" at bounding box center [153, 293] width 9 height 28
radio input "true"
click at [966, 412] on center at bounding box center [483, 418] width 966 height 21
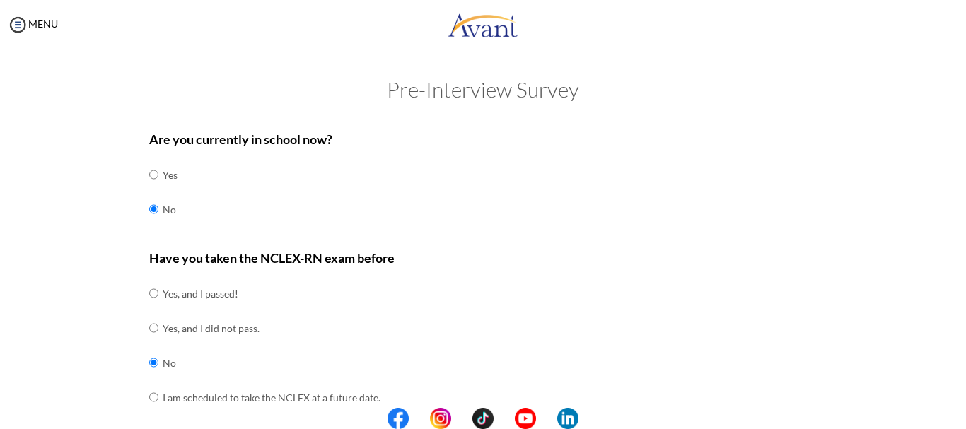
click at [966, 412] on center at bounding box center [483, 418] width 966 height 21
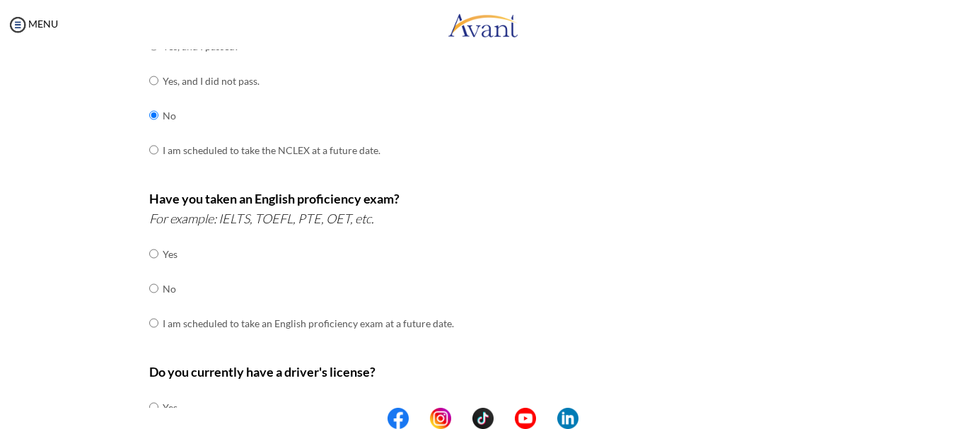
scroll to position [234, 0]
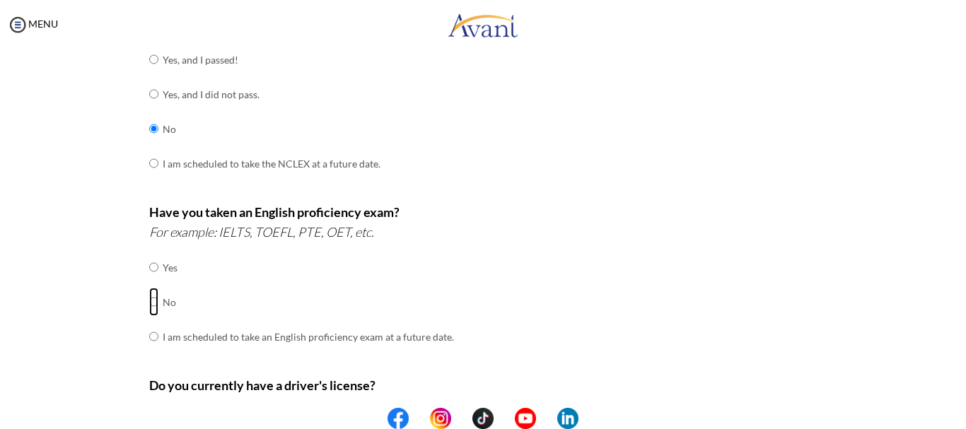
click at [150, 282] on input "radio" at bounding box center [153, 267] width 9 height 28
radio input "true"
click at [966, 412] on center at bounding box center [483, 418] width 966 height 21
click at [964, 412] on center at bounding box center [483, 418] width 966 height 21
click at [960, 415] on center at bounding box center [483, 418] width 966 height 21
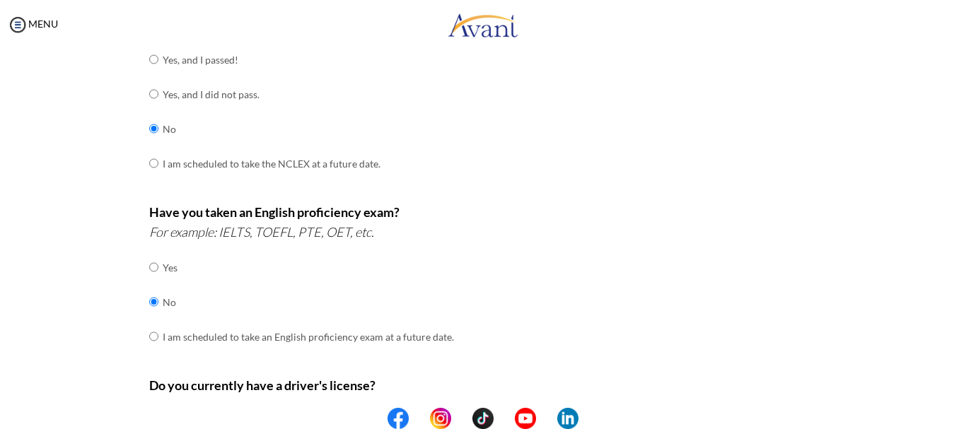
click at [959, 415] on center at bounding box center [483, 418] width 966 height 21
click at [959, 416] on center at bounding box center [483, 418] width 966 height 21
click at [966, 416] on center at bounding box center [483, 418] width 966 height 21
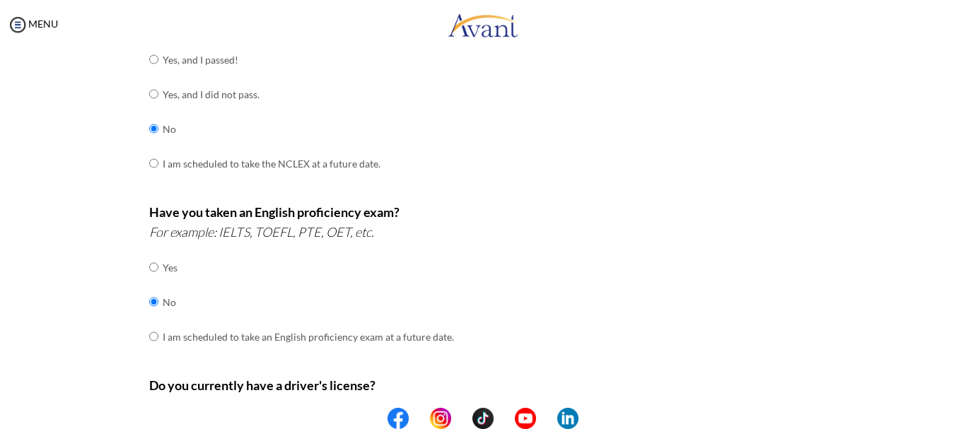
click at [961, 422] on center at bounding box center [483, 418] width 966 height 21
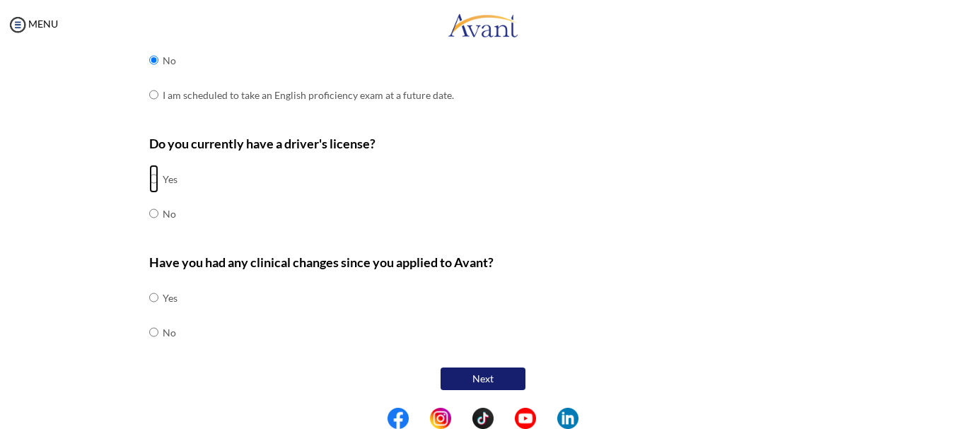
click at [149, 180] on input "radio" at bounding box center [153, 179] width 9 height 28
radio input "true"
click at [149, 312] on input "radio" at bounding box center [153, 298] width 9 height 28
radio input "true"
click at [482, 382] on button "Next" at bounding box center [483, 379] width 85 height 23
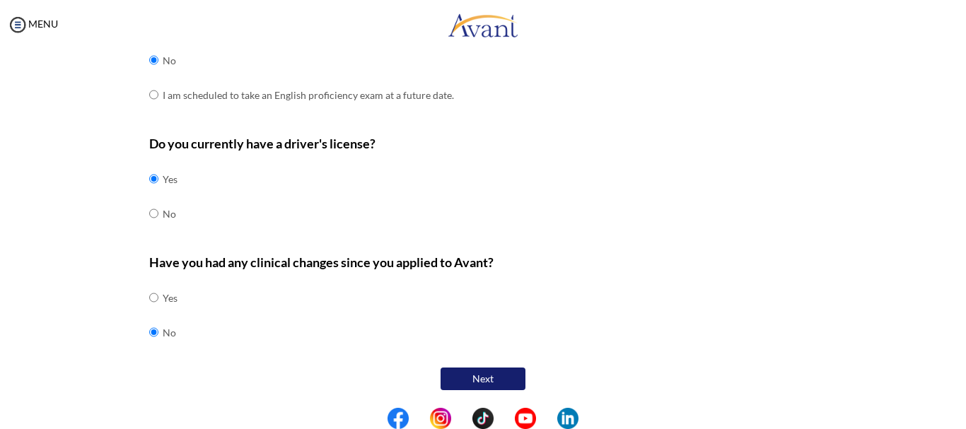
scroll to position [28, 0]
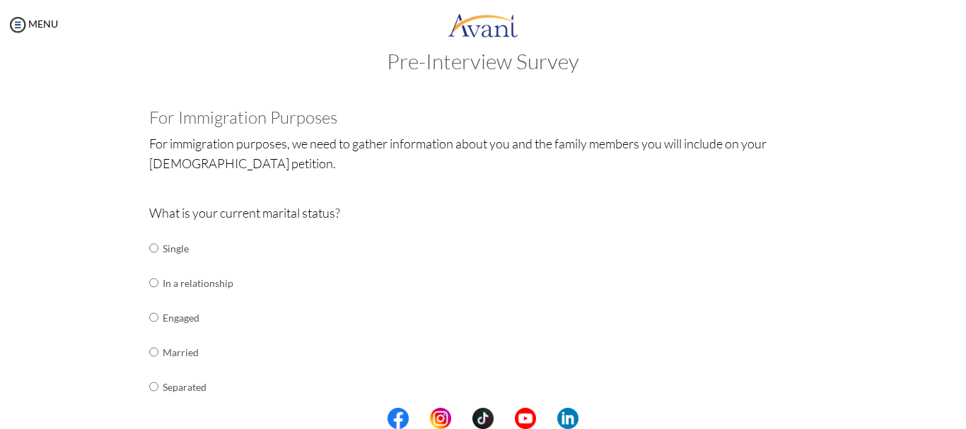
click at [158, 249] on td at bounding box center [160, 248] width 4 height 35
click at [149, 250] on input "radio" at bounding box center [153, 248] width 9 height 28
radio input "true"
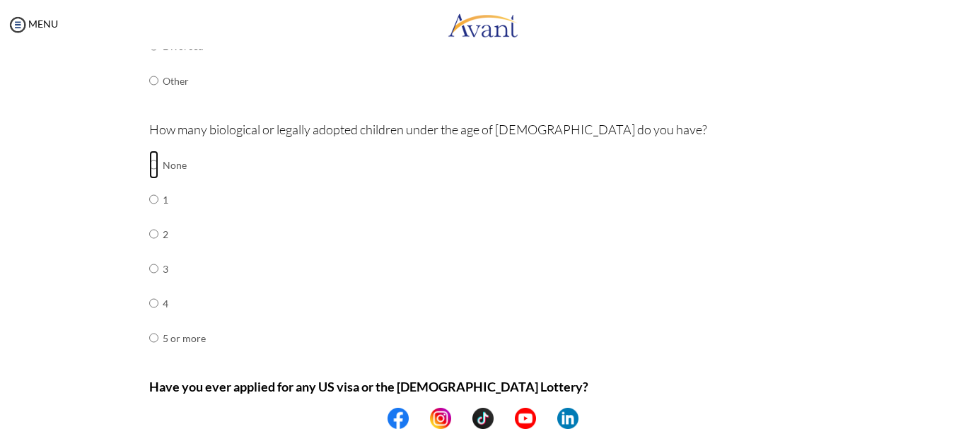
click at [149, 166] on input "radio" at bounding box center [153, 165] width 9 height 28
radio input "true"
click at [959, 426] on center at bounding box center [483, 418] width 966 height 21
click at [960, 420] on center at bounding box center [483, 418] width 966 height 21
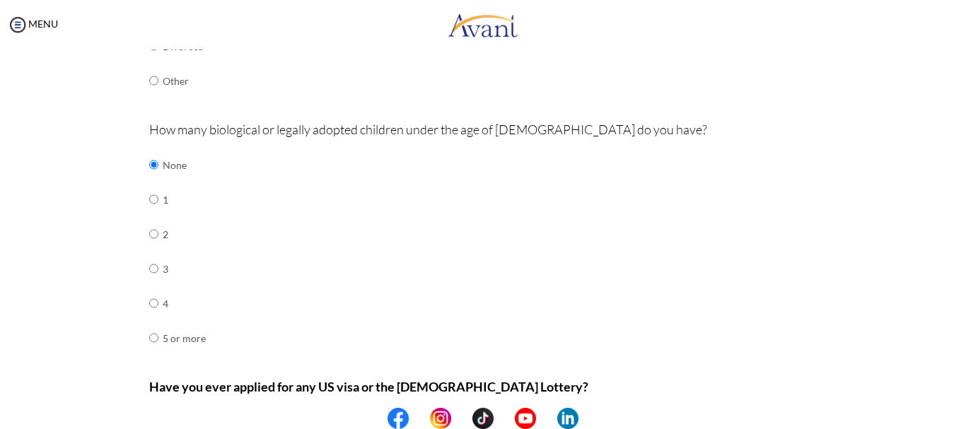
click at [960, 420] on center at bounding box center [483, 418] width 966 height 21
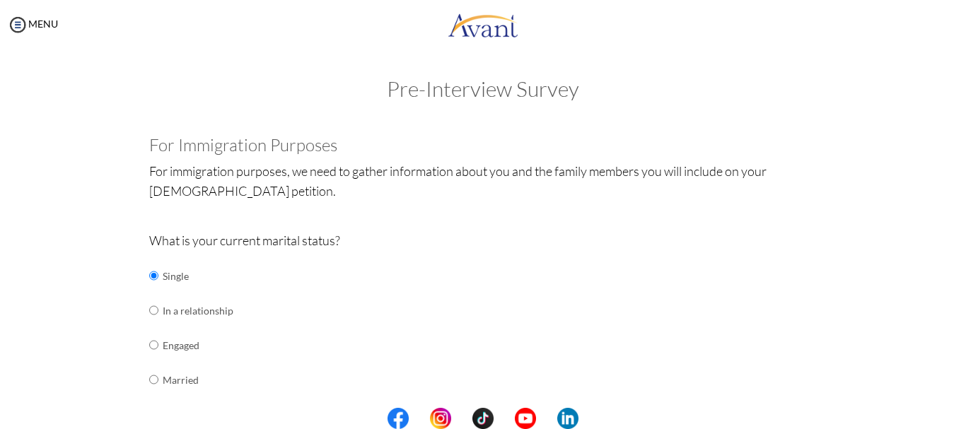
scroll to position [0, 0]
click at [961, 422] on center at bounding box center [483, 418] width 966 height 21
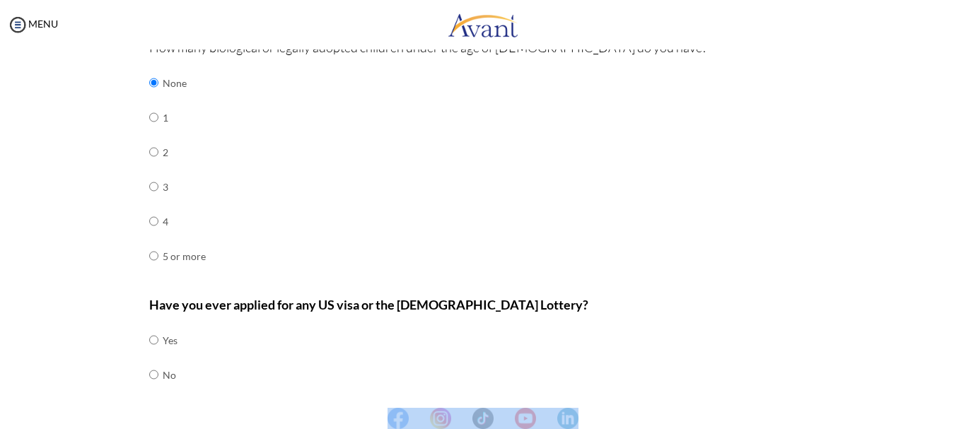
scroll to position [472, 0]
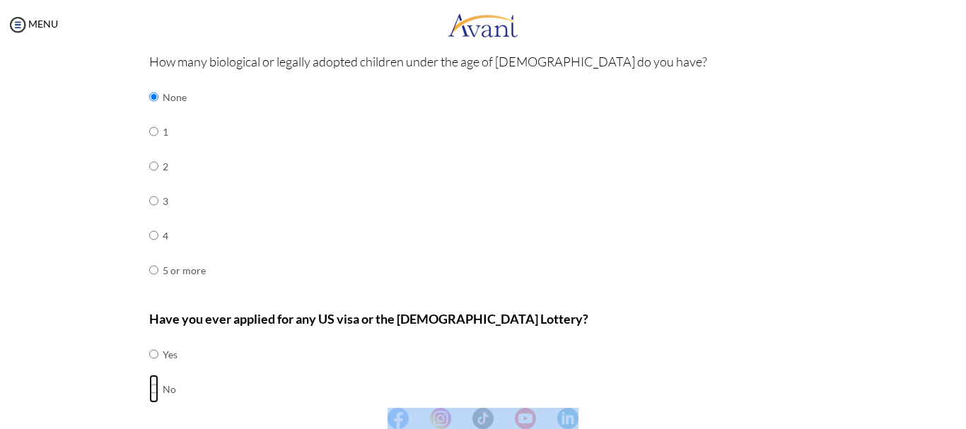
click at [149, 369] on input "radio" at bounding box center [153, 354] width 9 height 28
radio input "true"
click at [962, 416] on center at bounding box center [483, 418] width 966 height 21
click at [960, 424] on center at bounding box center [483, 418] width 966 height 21
click at [961, 418] on center at bounding box center [483, 418] width 966 height 21
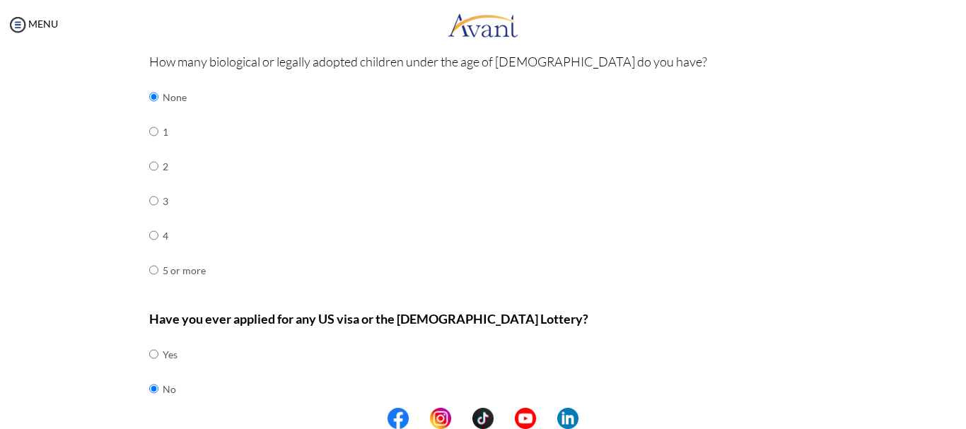
click at [960, 417] on center at bounding box center [483, 418] width 966 height 21
click at [960, 418] on center at bounding box center [483, 418] width 966 height 21
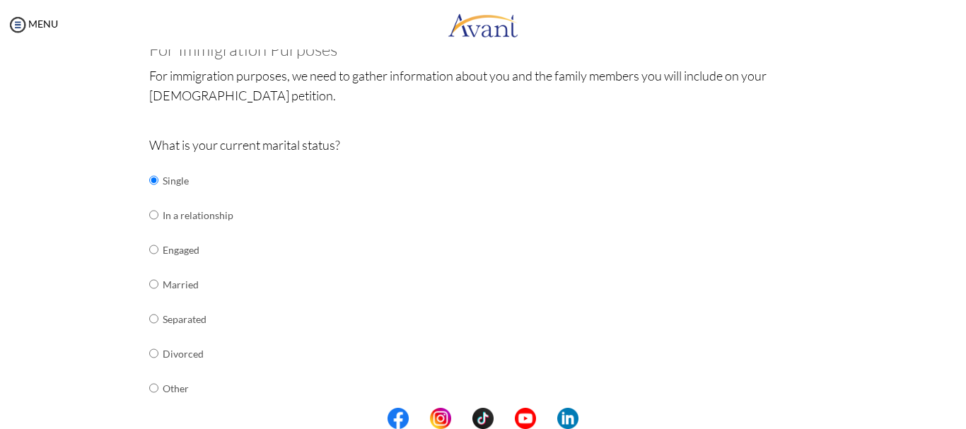
scroll to position [0, 0]
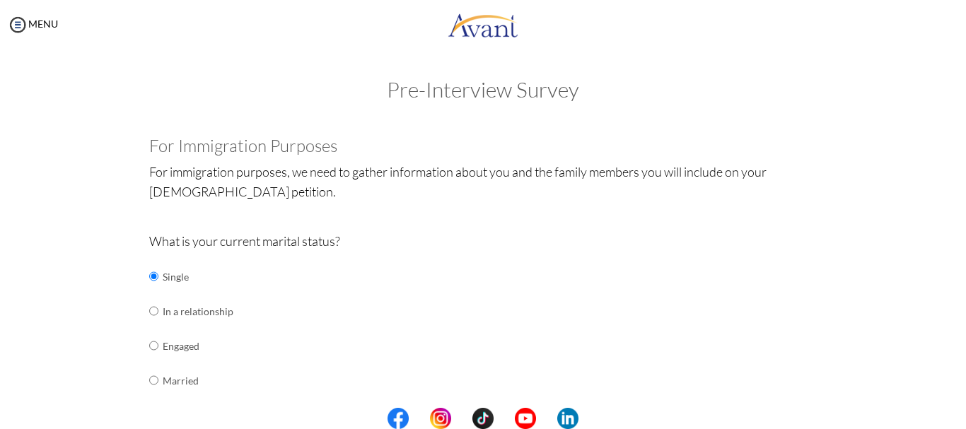
click at [960, 418] on center at bounding box center [483, 418] width 966 height 21
click at [960, 419] on center at bounding box center [483, 418] width 966 height 21
click at [957, 419] on center at bounding box center [483, 418] width 966 height 21
click at [961, 419] on center at bounding box center [483, 418] width 966 height 21
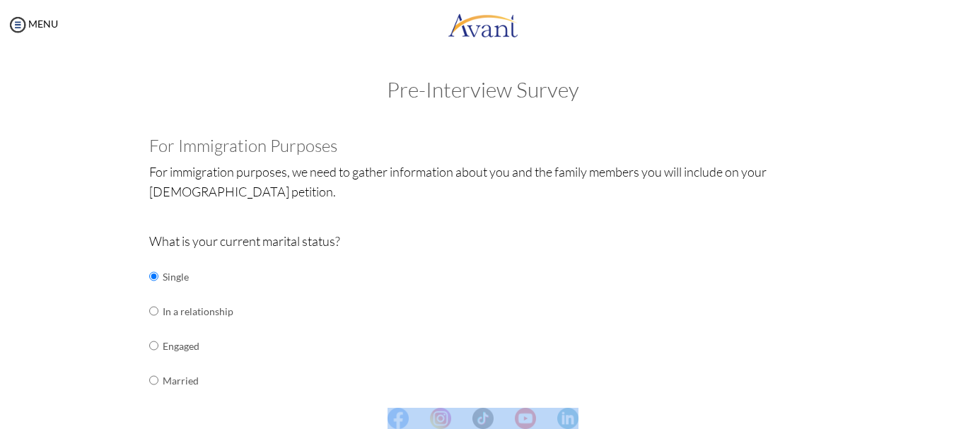
click at [961, 419] on center at bounding box center [483, 418] width 966 height 21
click at [960, 419] on center at bounding box center [483, 418] width 966 height 21
click at [959, 417] on center at bounding box center [483, 418] width 966 height 21
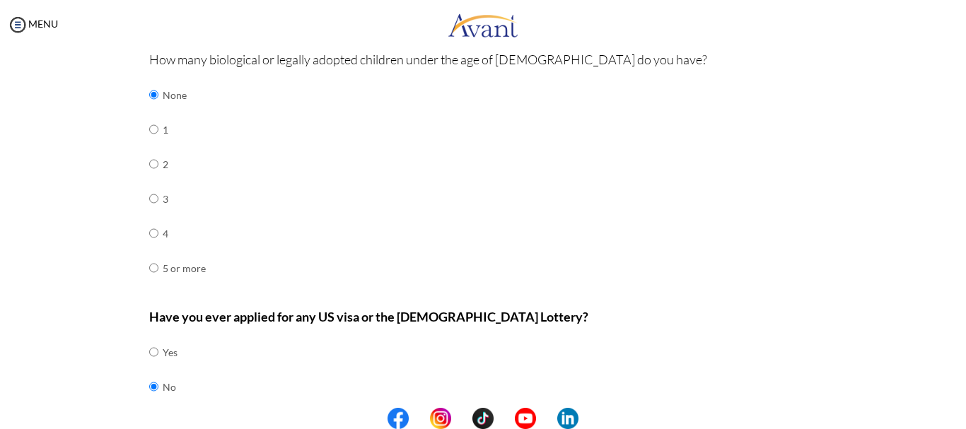
scroll to position [528, 0]
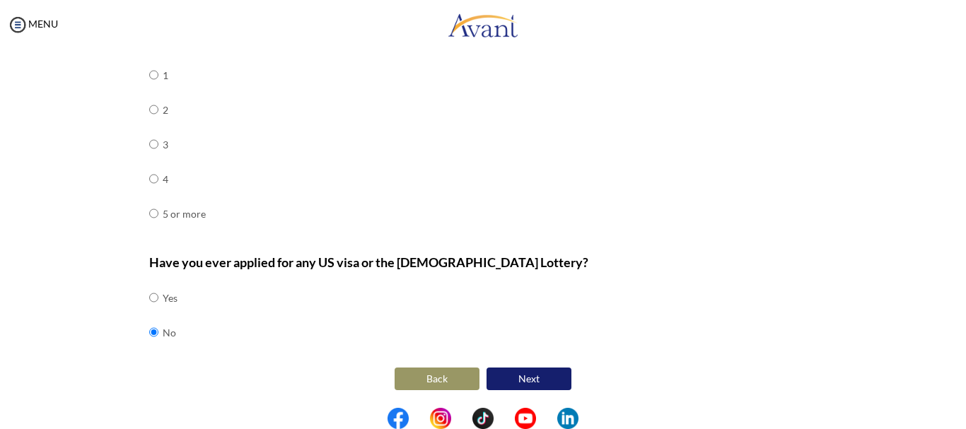
click at [516, 379] on button "Next" at bounding box center [529, 379] width 85 height 23
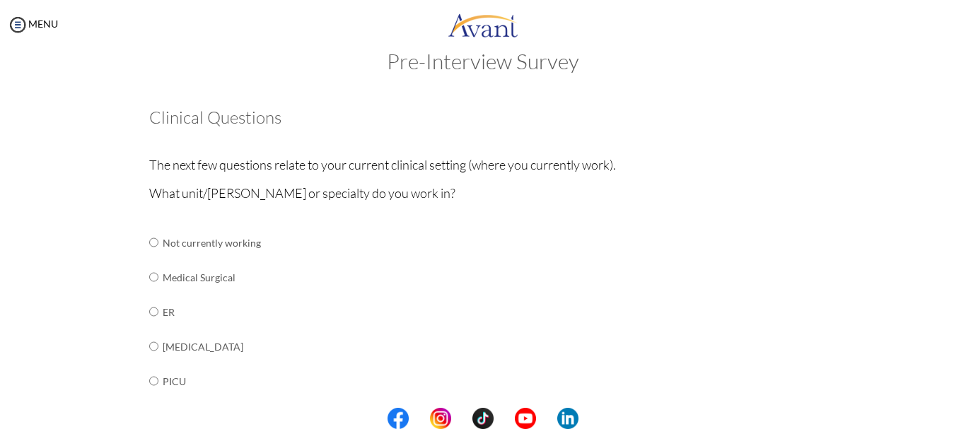
scroll to position [404, 0]
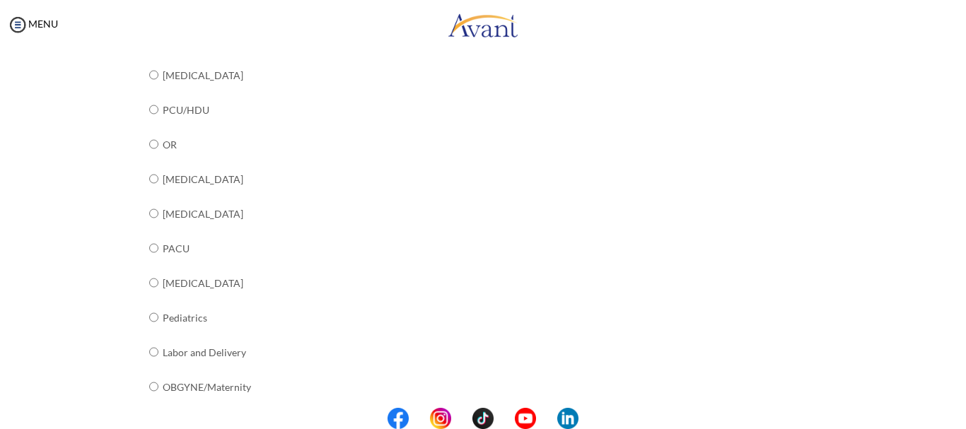
click at [960, 410] on center at bounding box center [483, 418] width 966 height 21
click at [959, 408] on center at bounding box center [483, 418] width 966 height 21
click at [955, 411] on center at bounding box center [483, 418] width 966 height 21
click at [965, 416] on center at bounding box center [483, 418] width 966 height 21
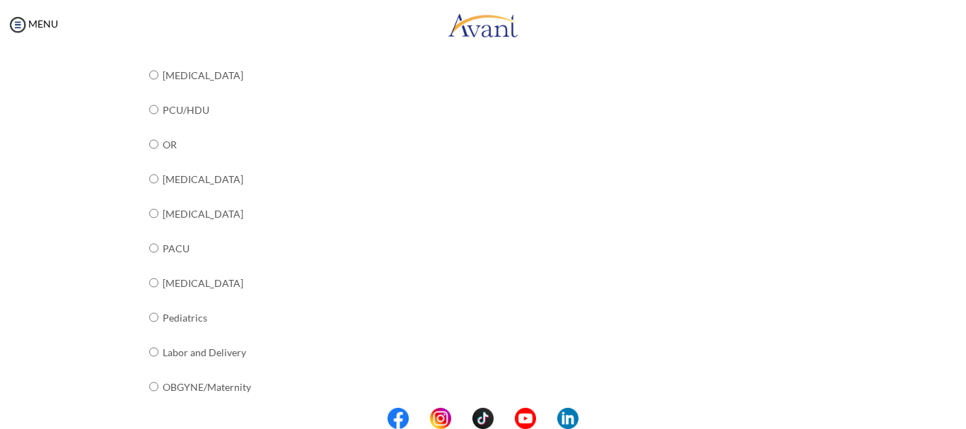
click at [957, 416] on center at bounding box center [483, 418] width 966 height 21
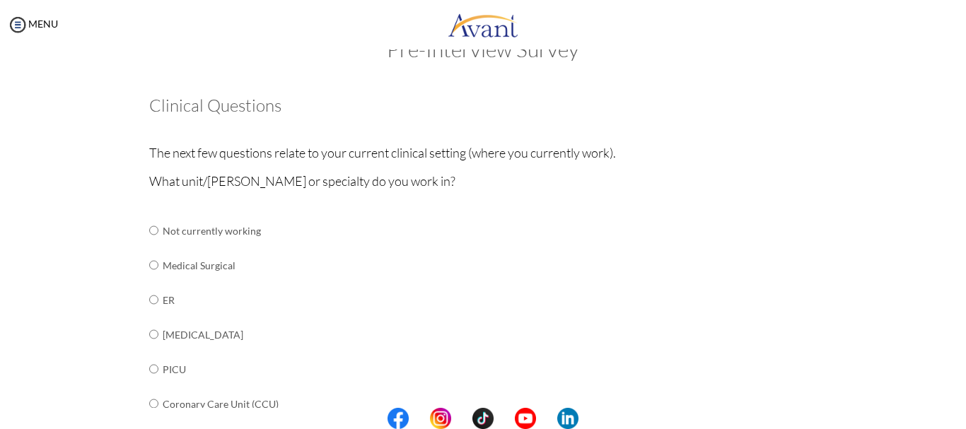
scroll to position [31, 0]
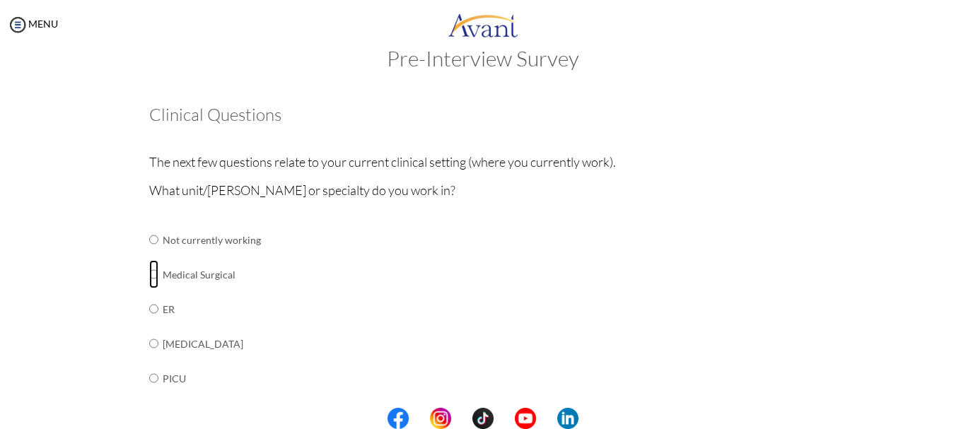
click at [151, 254] on input "radio" at bounding box center [153, 240] width 9 height 28
radio input "true"
click at [961, 424] on center at bounding box center [483, 418] width 966 height 21
click at [959, 420] on center at bounding box center [483, 418] width 966 height 21
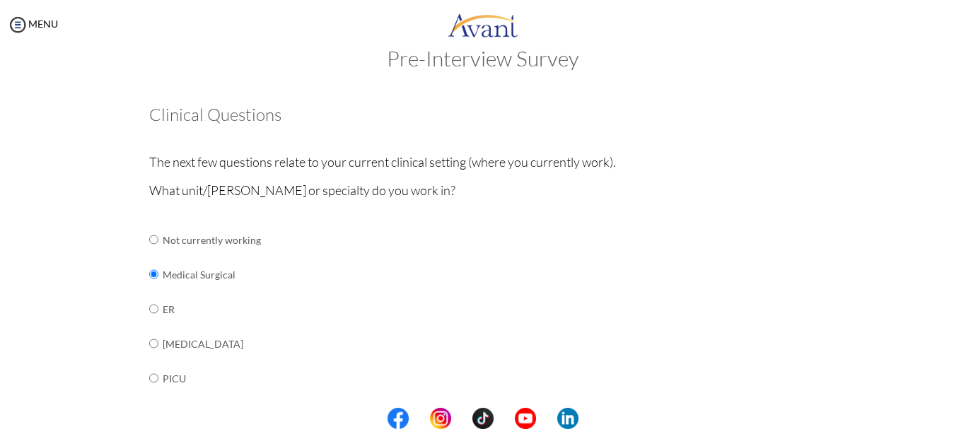
click at [959, 420] on center at bounding box center [483, 418] width 966 height 21
click at [962, 417] on center at bounding box center [483, 418] width 966 height 21
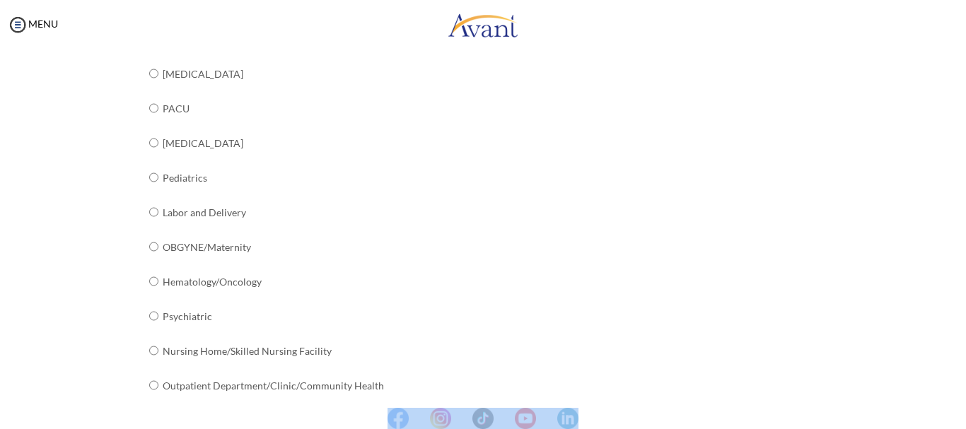
scroll to position [597, 0]
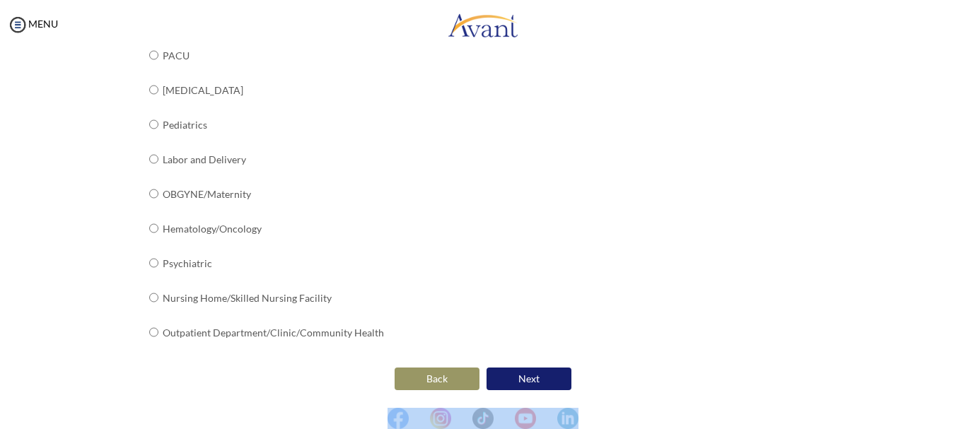
click at [524, 379] on button "Next" at bounding box center [529, 379] width 85 height 23
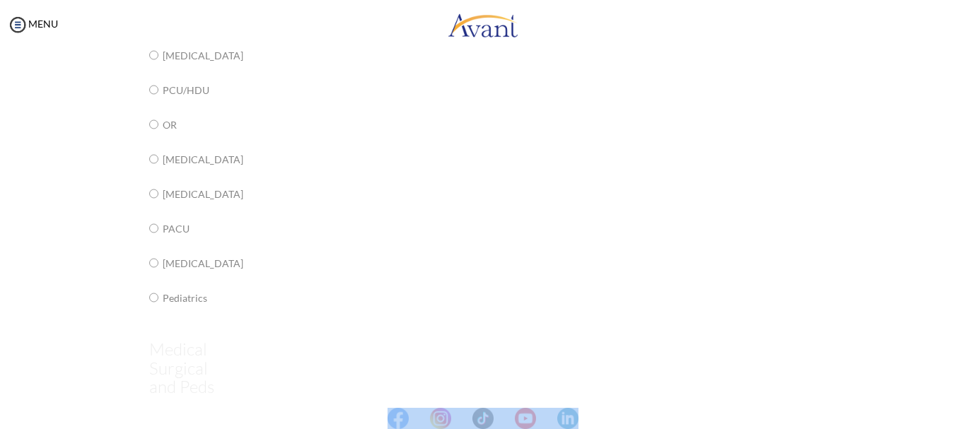
scroll to position [28, 0]
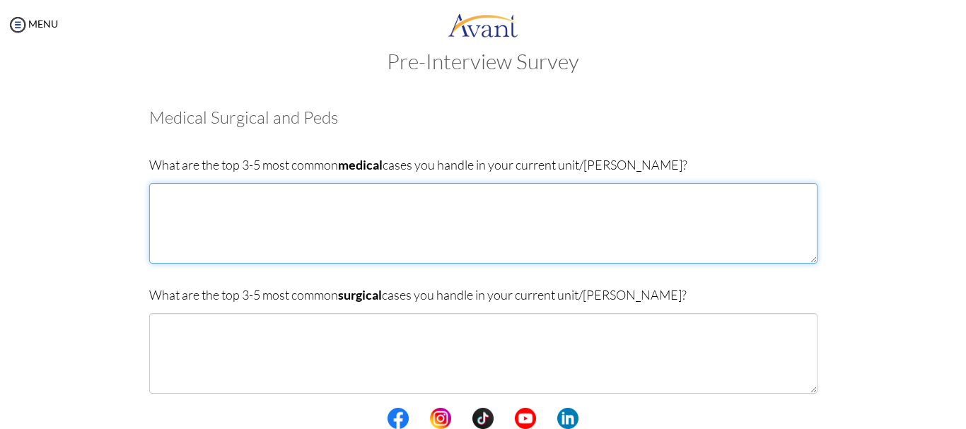
click at [364, 208] on textarea at bounding box center [483, 223] width 669 height 81
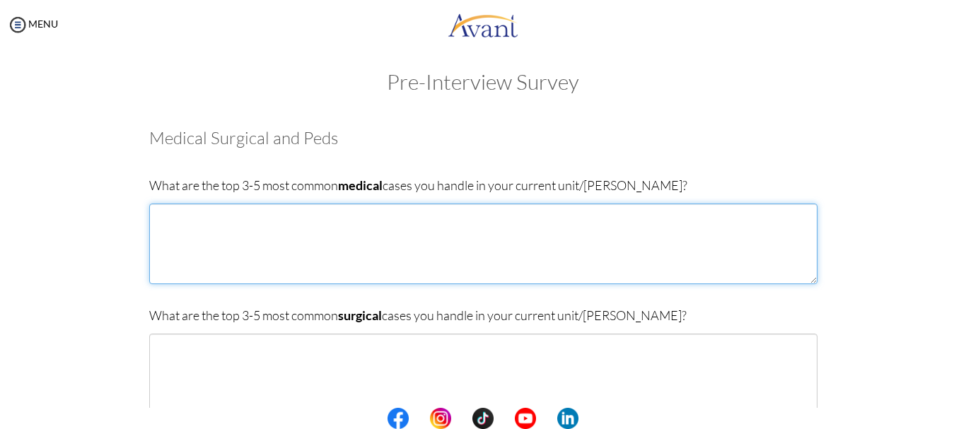
scroll to position [0, 0]
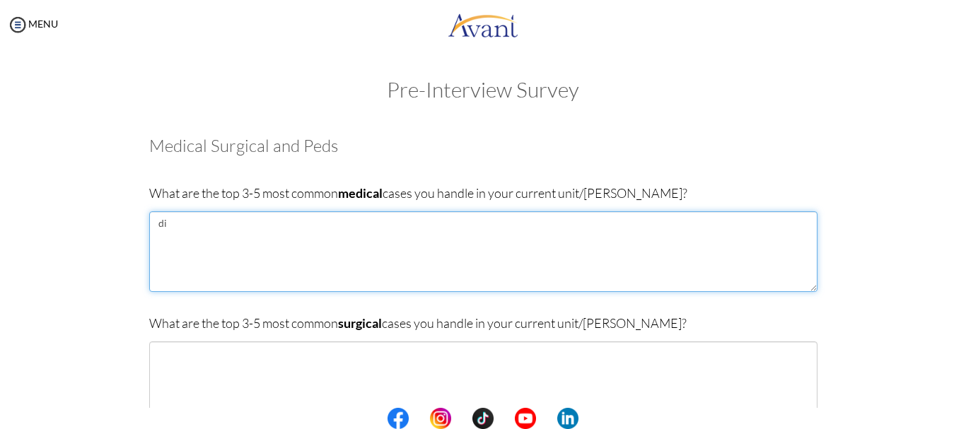
type textarea "d"
click at [257, 268] on textarea "[MEDICAL_DATA] [MEDICAL_DATA] of esophagus [MEDICAL_DATA] End stage renal disea…" at bounding box center [483, 252] width 669 height 81
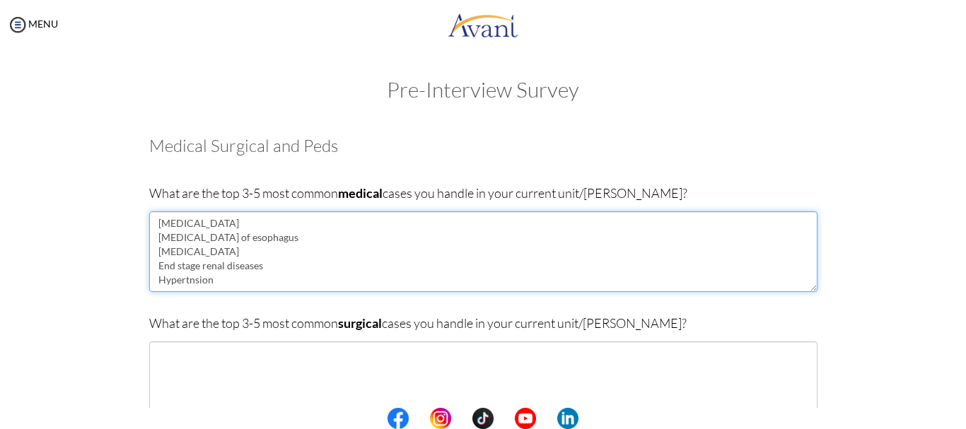
click at [184, 279] on textarea "[MEDICAL_DATA] [MEDICAL_DATA] of esophagus [MEDICAL_DATA] End stage renal disea…" at bounding box center [483, 252] width 669 height 81
click at [221, 283] on textarea "[MEDICAL_DATA] [MEDICAL_DATA] of esophagus [MEDICAL_DATA] End stage renal disea…" at bounding box center [483, 252] width 669 height 81
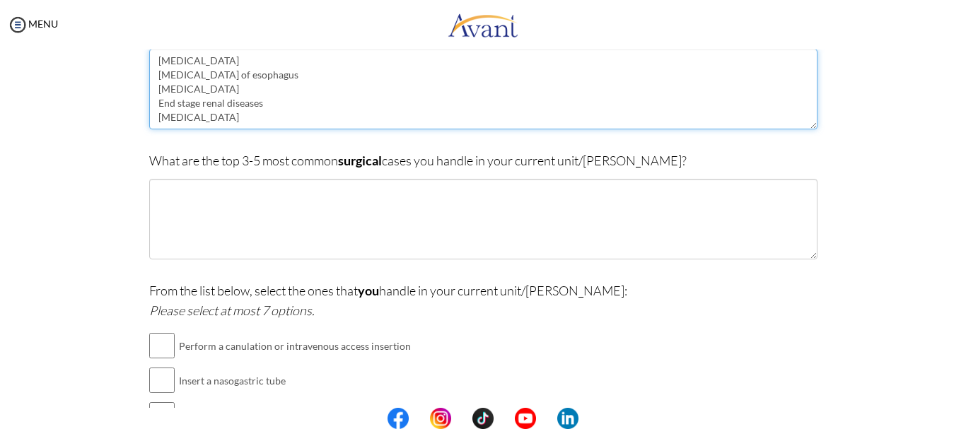
scroll to position [149, 0]
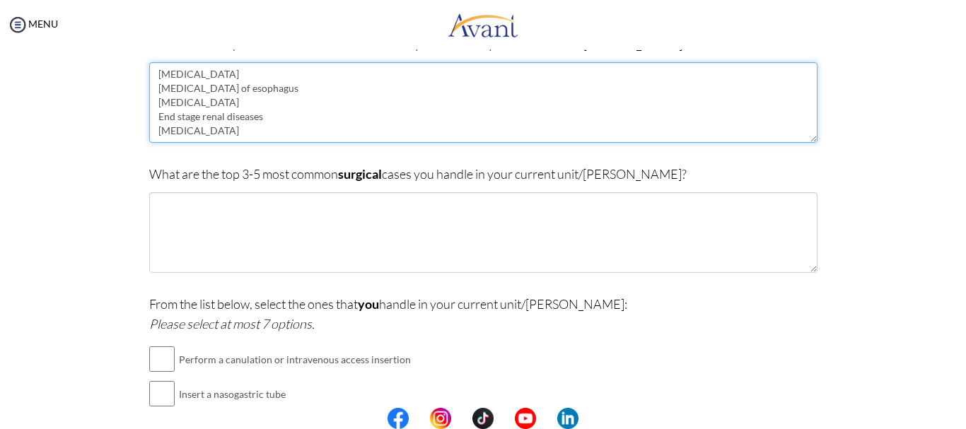
type textarea "[MEDICAL_DATA] [MEDICAL_DATA] of esophagus [MEDICAL_DATA] End stage renal disea…"
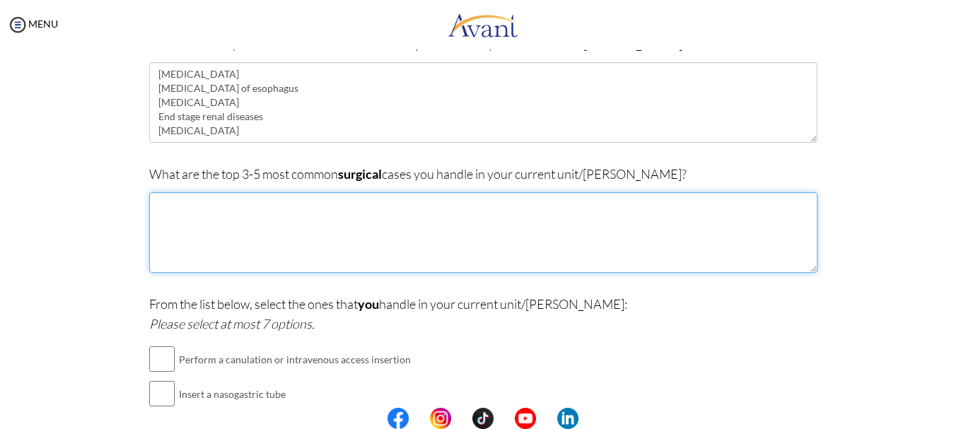
click at [350, 221] on textarea at bounding box center [483, 232] width 669 height 81
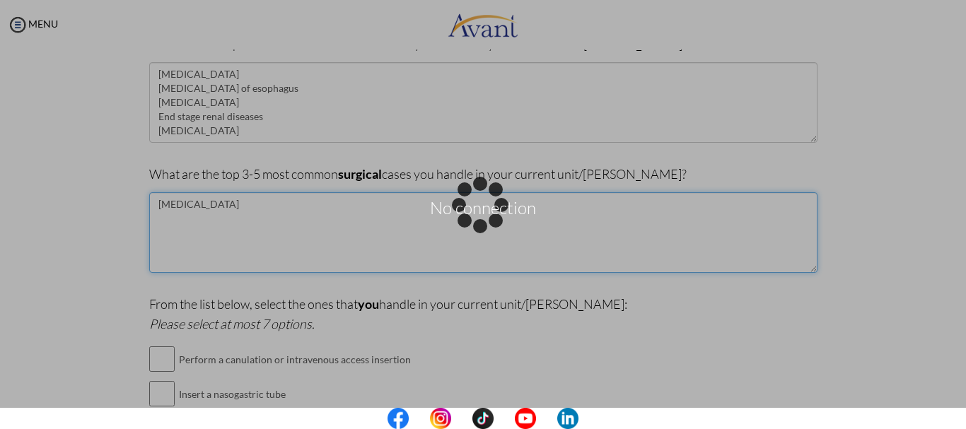
type textarea "[MEDICAL_DATA]"
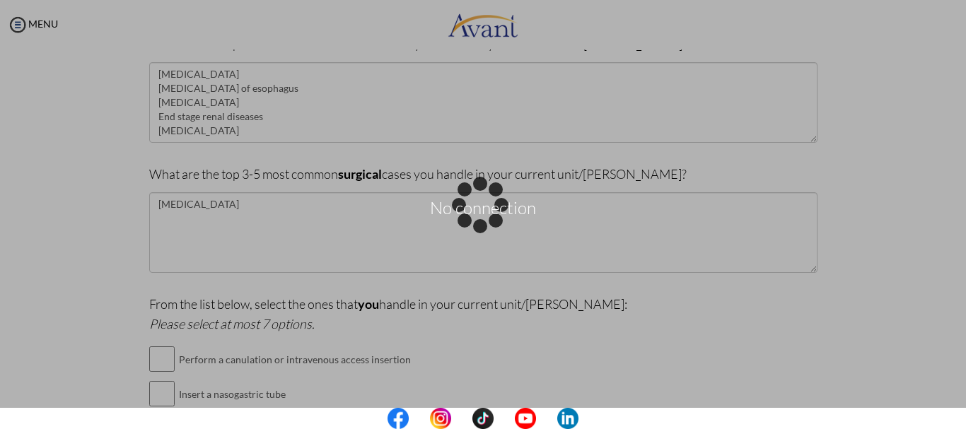
click at [349, 219] on p "No connection" at bounding box center [483, 215] width 966 height 34
click at [493, 225] on div "No connection" at bounding box center [483, 215] width 20 height 20
click at [493, 205] on div "No connection" at bounding box center [483, 215] width 20 height 20
